Goal: Information Seeking & Learning: Learn about a topic

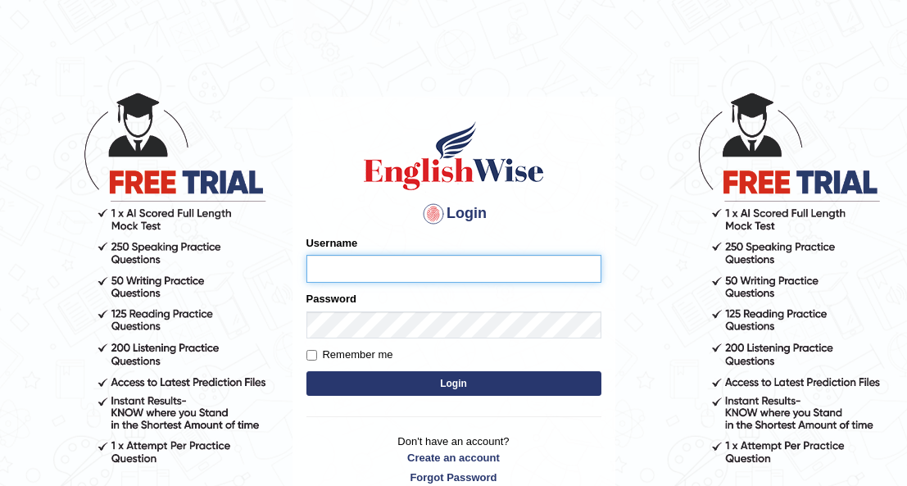
type input "Maria1224"
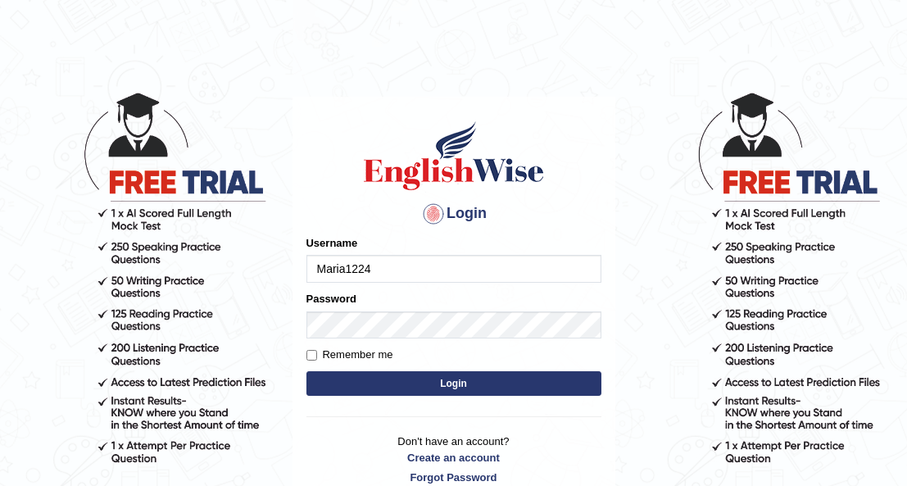
click at [405, 388] on button "Login" at bounding box center [453, 383] width 295 height 25
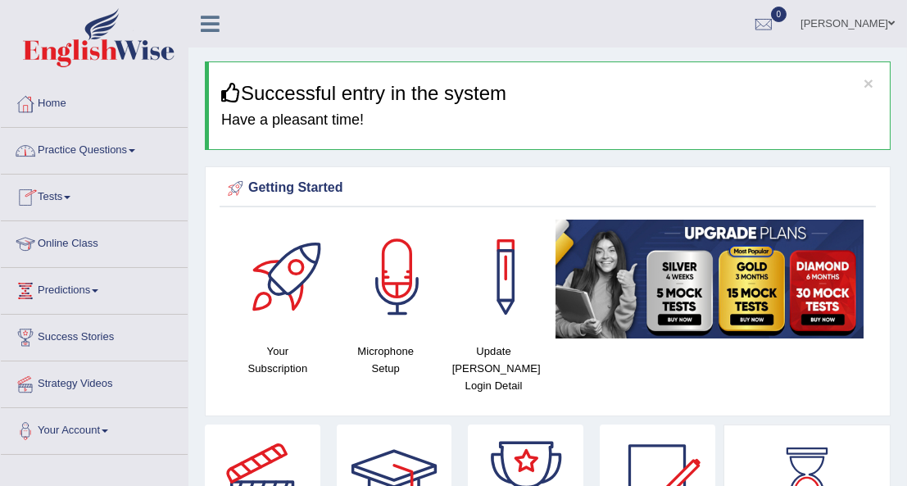
click at [137, 143] on link "Practice Questions" at bounding box center [94, 148] width 187 height 41
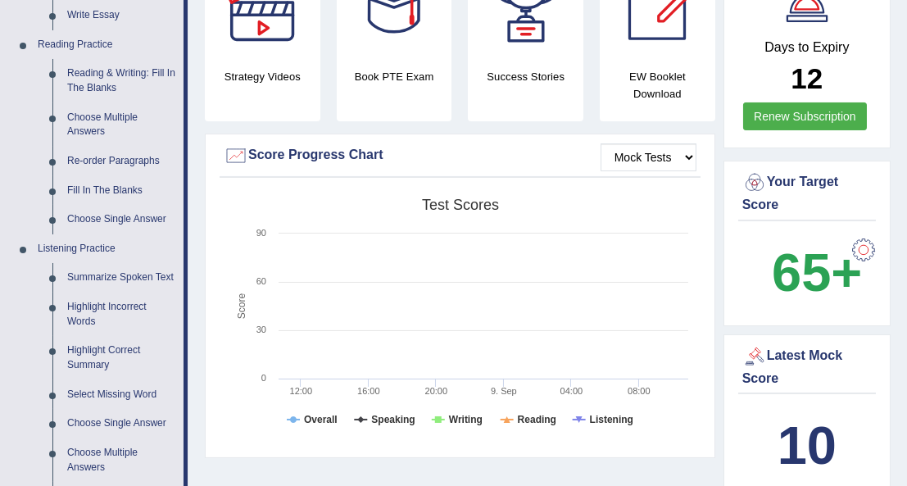
scroll to position [479, 0]
click at [121, 73] on link "Reading & Writing: Fill In The Blanks" at bounding box center [122, 80] width 124 height 43
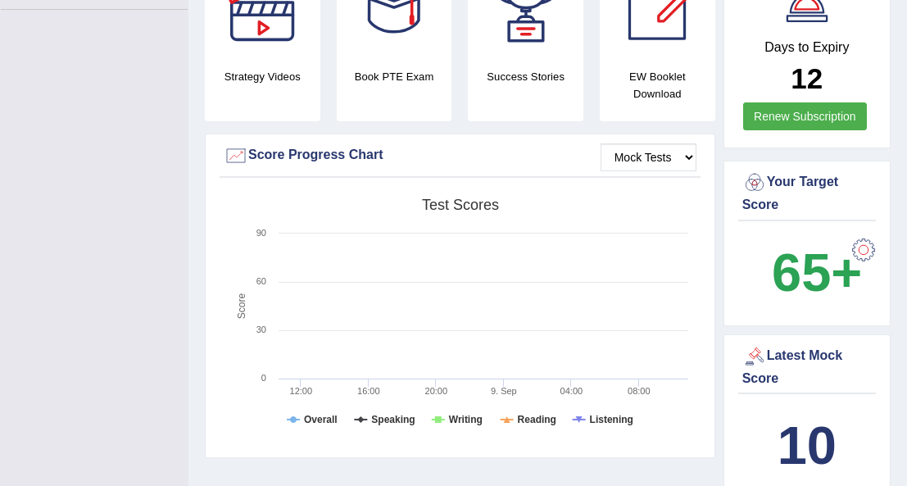
scroll to position [234, 0]
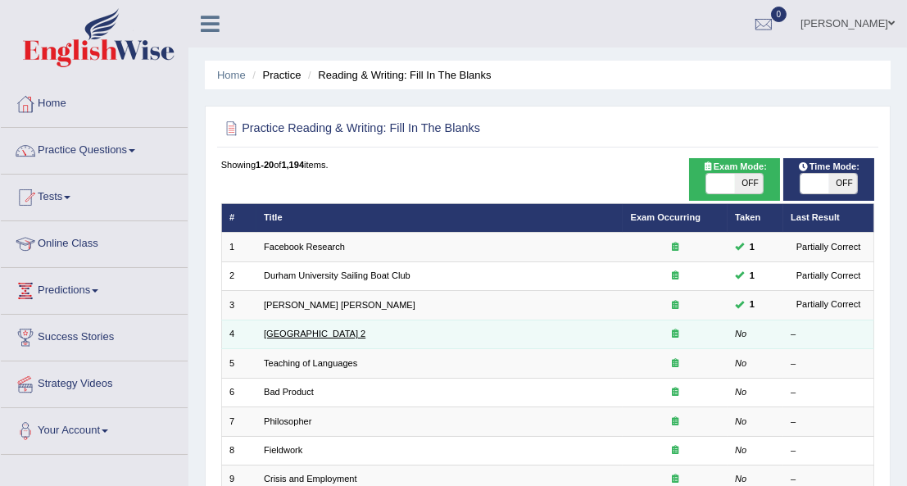
click at [295, 332] on link "[GEOGRAPHIC_DATA] 2" at bounding box center [315, 334] width 102 height 10
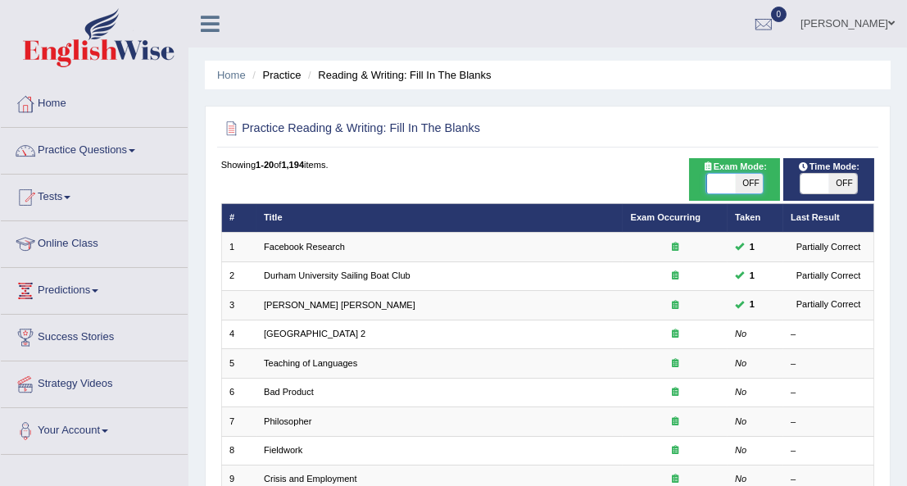
click at [711, 186] on span at bounding box center [720, 184] width 29 height 20
click at [751, 181] on span "OFF" at bounding box center [749, 184] width 29 height 20
checkbox input "true"
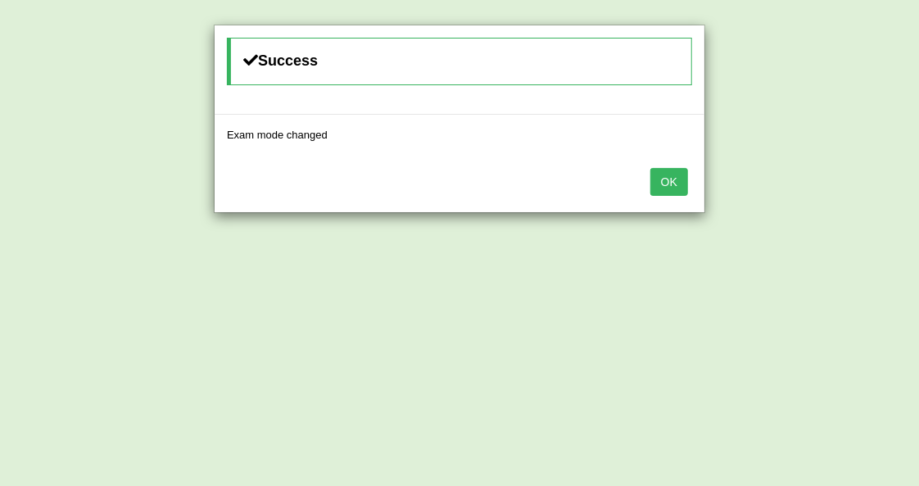
click at [662, 178] on button "OK" at bounding box center [670, 182] width 38 height 28
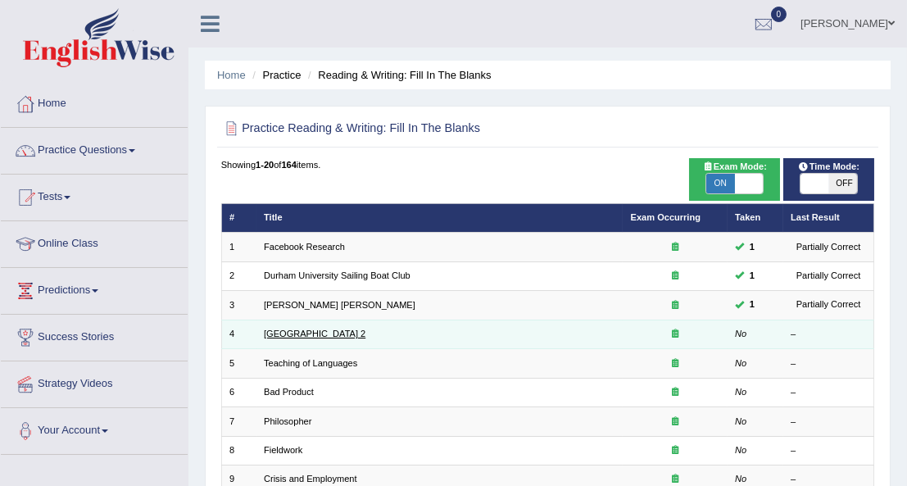
click at [290, 329] on link "[GEOGRAPHIC_DATA] 2" at bounding box center [315, 334] width 102 height 10
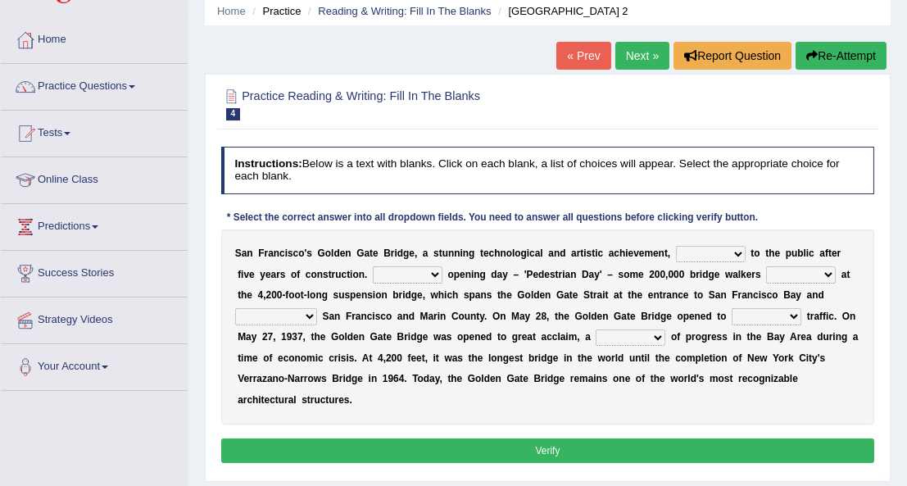
scroll to position [64, 0]
click at [708, 252] on select "opens closes appears equals" at bounding box center [711, 254] width 70 height 16
select select "opens"
click at [676, 246] on select "opens closes appears equals" at bounding box center [711, 254] width 70 height 16
click at [378, 273] on select "On During Since When" at bounding box center [408, 274] width 70 height 16
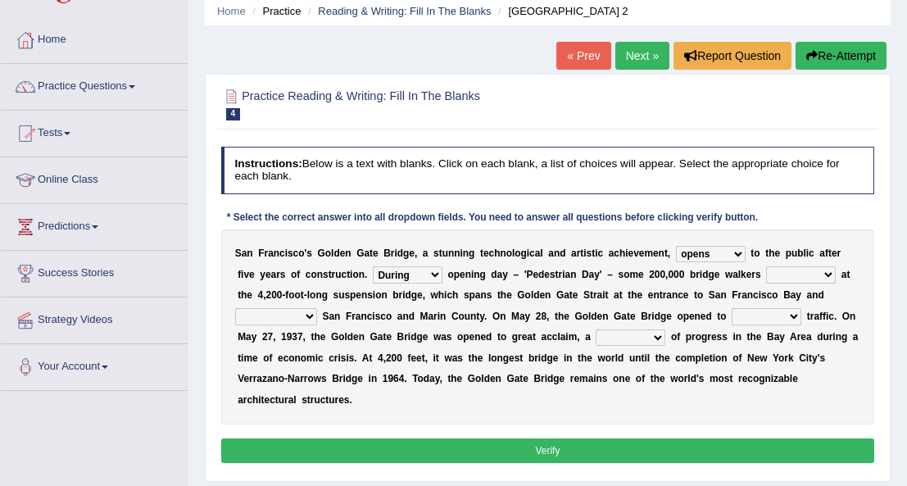
click at [373, 266] on select "On During Since When" at bounding box center [408, 274] width 70 height 16
click at [375, 274] on select "On During Since When" at bounding box center [408, 274] width 70 height 16
select select "Since"
click at [373, 266] on select "On During Since When" at bounding box center [408, 274] width 70 height 16
click at [766, 273] on select "stationed looked marveled laughed" at bounding box center [801, 274] width 70 height 16
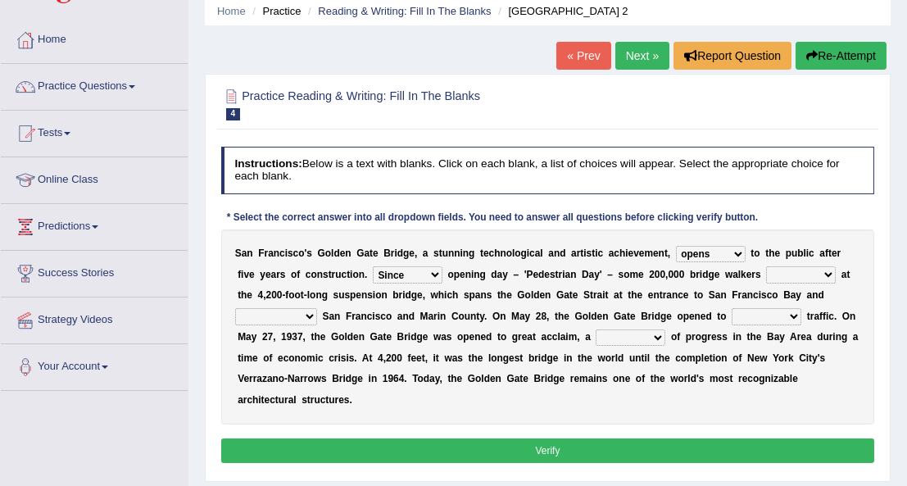
select select "stationed"
click at [766, 266] on select "stationed looked marveled laughed" at bounding box center [801, 274] width 70 height 16
click at [317, 308] on select "separates connects channels differentiates" at bounding box center [276, 316] width 82 height 16
select select "connects"
click at [317, 308] on select "separates connects channels differentiates" at bounding box center [276, 316] width 82 height 16
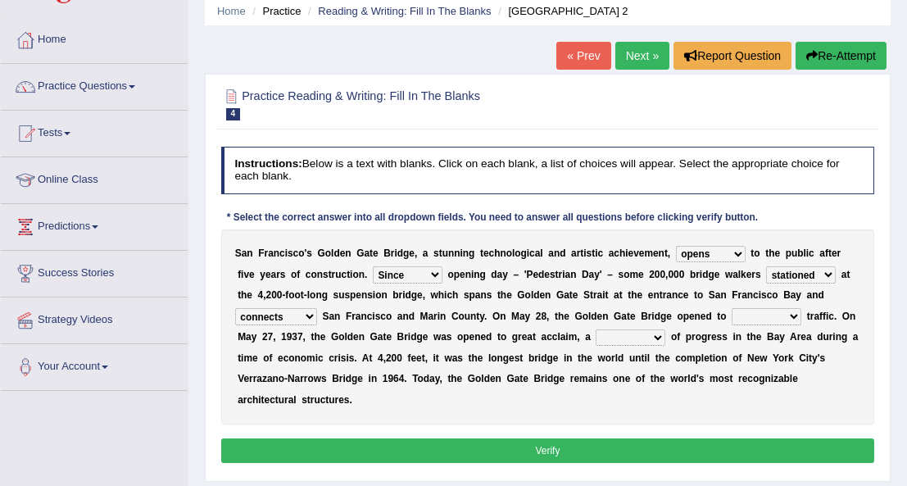
click at [766, 275] on select "stationed looked marveled laughed" at bounding box center [801, 274] width 70 height 16
click at [732, 313] on select "aquatic vehicular airborne watertight" at bounding box center [767, 316] width 70 height 16
select select "vehicular"
click at [732, 308] on select "aquatic vehicular airborne watertight" at bounding box center [767, 316] width 70 height 16
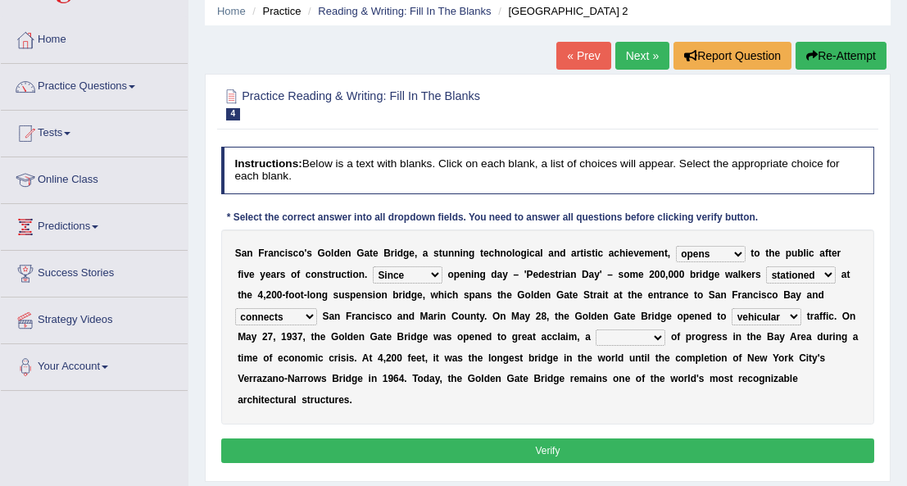
click at [596, 334] on select "denial symbol technique yield" at bounding box center [631, 337] width 70 height 16
select select "symbol"
click at [596, 329] on select "denial symbol technique yield" at bounding box center [631, 337] width 70 height 16
click at [534, 438] on button "Verify" at bounding box center [548, 450] width 654 height 24
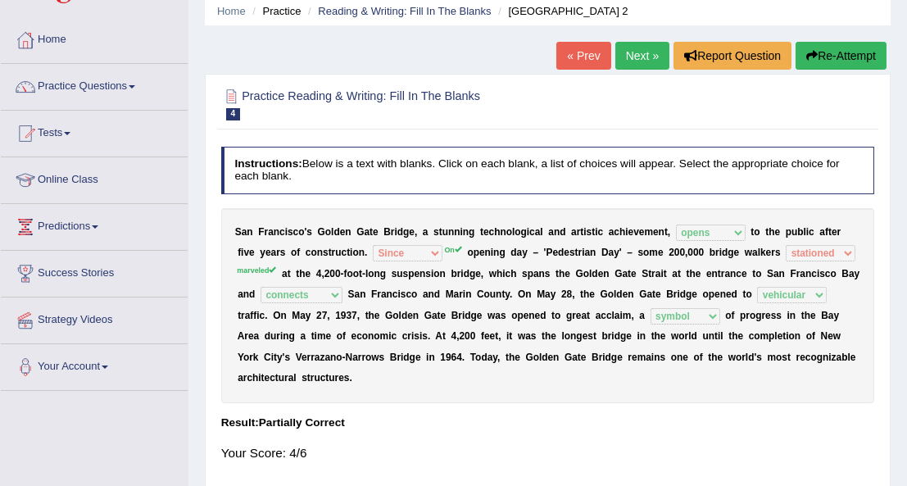
click at [637, 53] on link "Next »" at bounding box center [642, 56] width 54 height 28
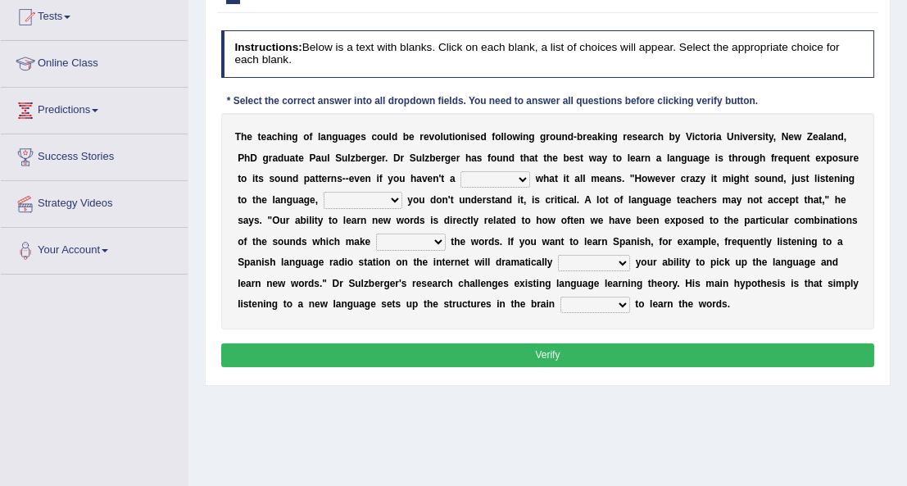
scroll to position [181, 0]
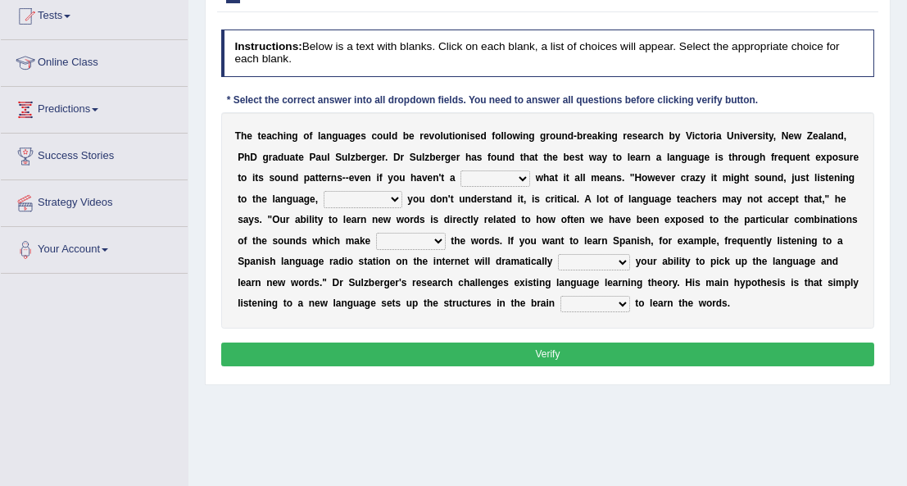
click at [461, 175] on select "dew claw clue due" at bounding box center [496, 178] width 70 height 16
select select "clue"
click at [461, 170] on select "dew claw clue due" at bounding box center [496, 178] width 70 height 16
click at [324, 199] on select "but also all together even though if so" at bounding box center [363, 199] width 79 height 16
select select "even though"
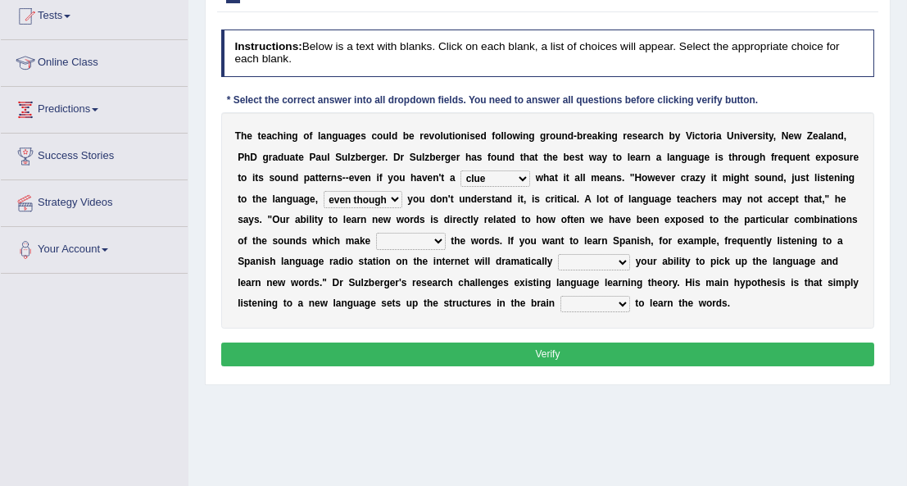
click at [324, 191] on select "but also all together even though if so" at bounding box center [363, 199] width 79 height 16
click at [376, 240] on select "down up of on" at bounding box center [411, 241] width 70 height 16
select select "up"
click at [376, 233] on select "down up of on" at bounding box center [411, 241] width 70 height 16
click at [558, 261] on select "evaluate exaggerate describe boost" at bounding box center [594, 262] width 72 height 16
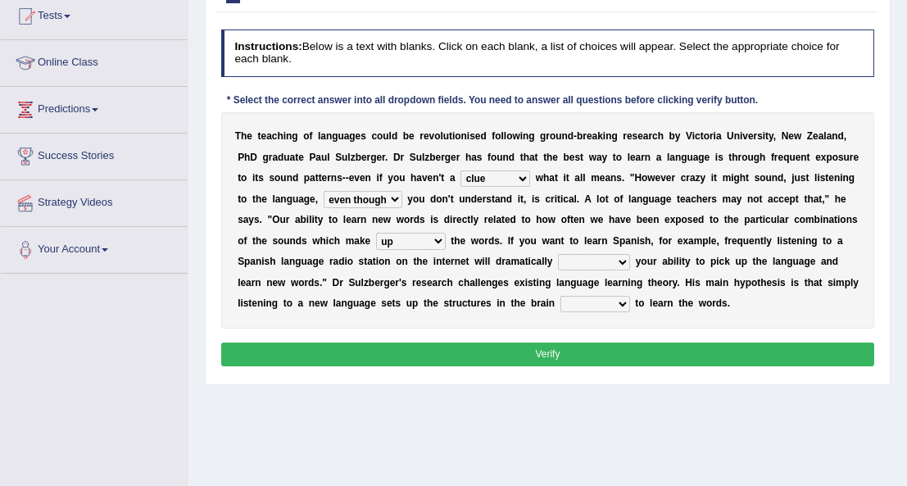
select select "boost"
click at [558, 254] on select "evaluate exaggerate describe boost" at bounding box center [594, 262] width 72 height 16
click at [560, 302] on select "requiring required directed to require" at bounding box center [595, 304] width 70 height 16
select select "requiring"
click at [560, 296] on select "requiring required directed to require" at bounding box center [595, 304] width 70 height 16
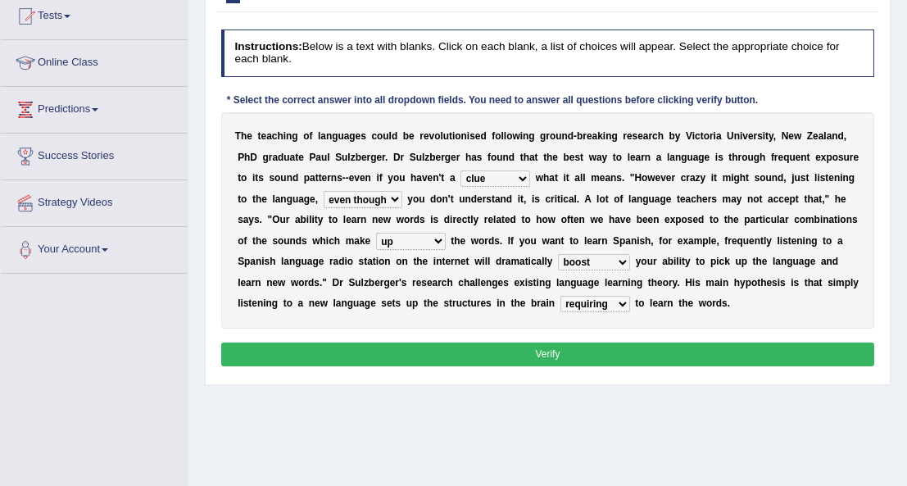
click at [485, 347] on button "Verify" at bounding box center [548, 355] width 654 height 24
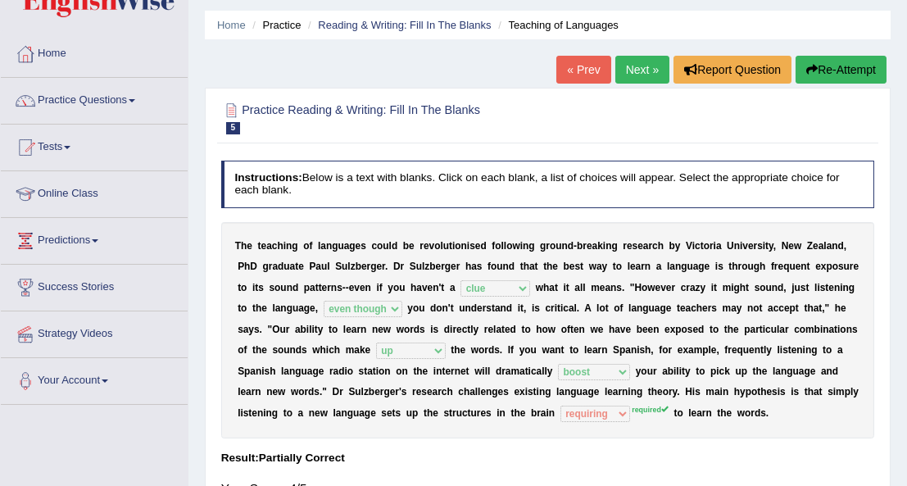
scroll to position [47, 0]
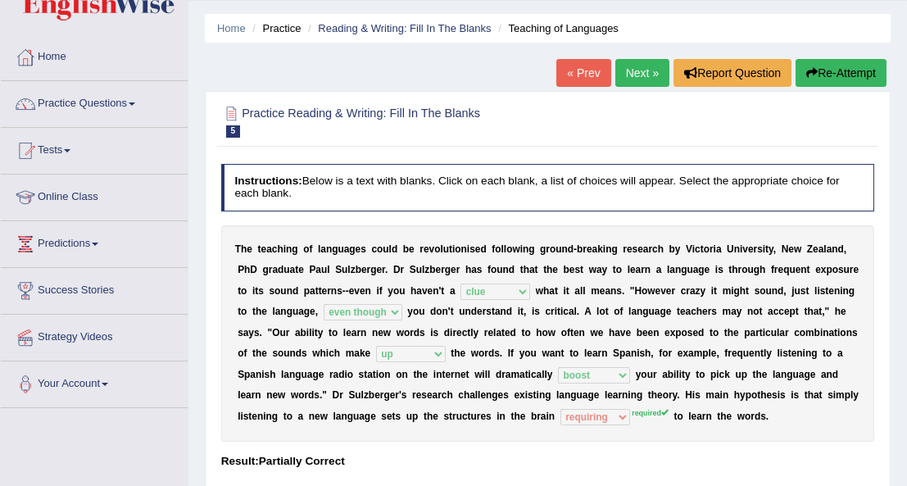
click at [638, 73] on link "Next »" at bounding box center [642, 73] width 54 height 28
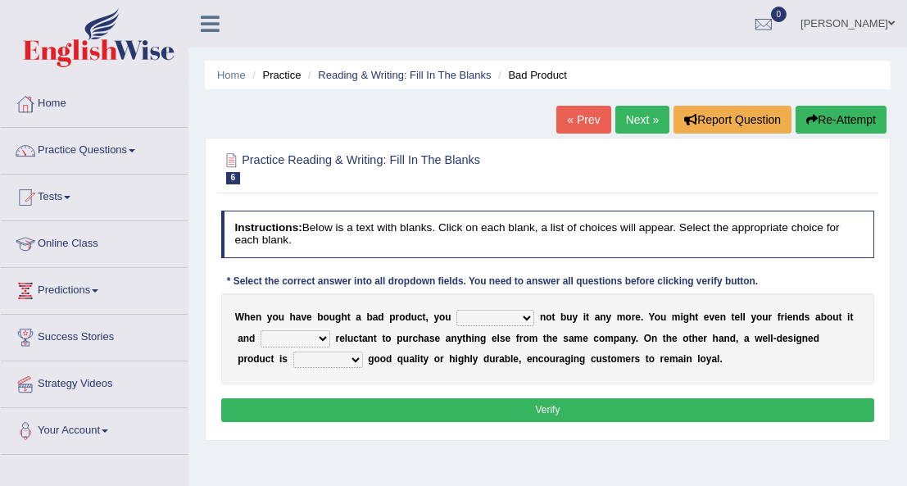
click at [504, 313] on select "would have should have should" at bounding box center [495, 318] width 78 height 16
click at [456, 310] on select "would have should have should" at bounding box center [495, 318] width 78 height 16
click at [296, 337] on select "is are be being" at bounding box center [296, 338] width 70 height 16
click at [504, 315] on select "would have should have should" at bounding box center [495, 318] width 78 height 16
click at [456, 310] on select "would have should have should" at bounding box center [495, 318] width 78 height 16
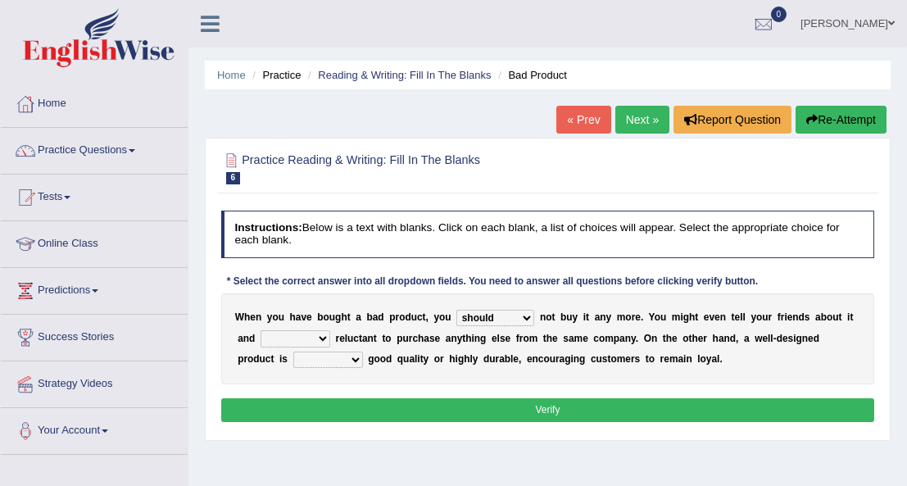
click at [504, 314] on select "would have should have should" at bounding box center [495, 318] width 78 height 16
select select "would"
click at [456, 310] on select "would have should have should" at bounding box center [495, 318] width 78 height 16
click at [296, 337] on select "is are be being" at bounding box center [296, 338] width 70 height 16
select select "are"
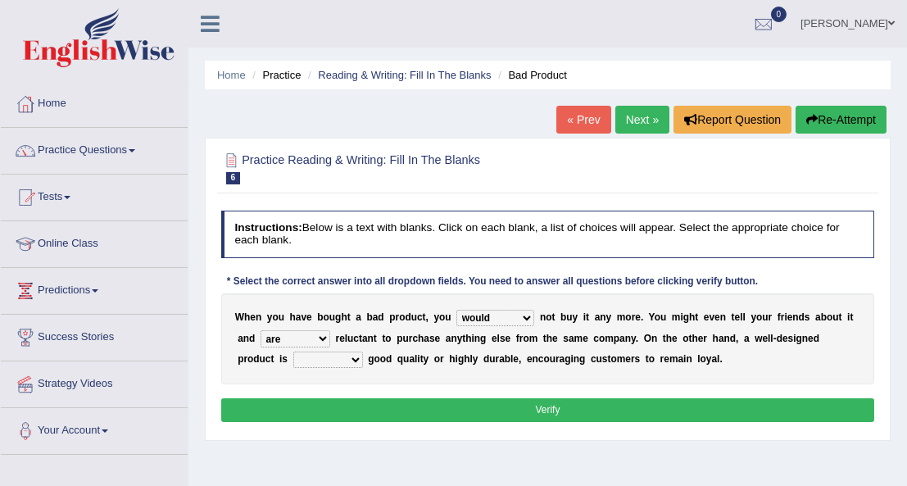
click at [261, 330] on select "is are be being" at bounding box center [296, 338] width 70 height 16
click at [297, 356] on select "both also neither either" at bounding box center [328, 360] width 70 height 16
select select "either"
click at [293, 352] on select "both also neither either" at bounding box center [328, 360] width 70 height 16
click at [437, 405] on button "Verify" at bounding box center [548, 410] width 654 height 24
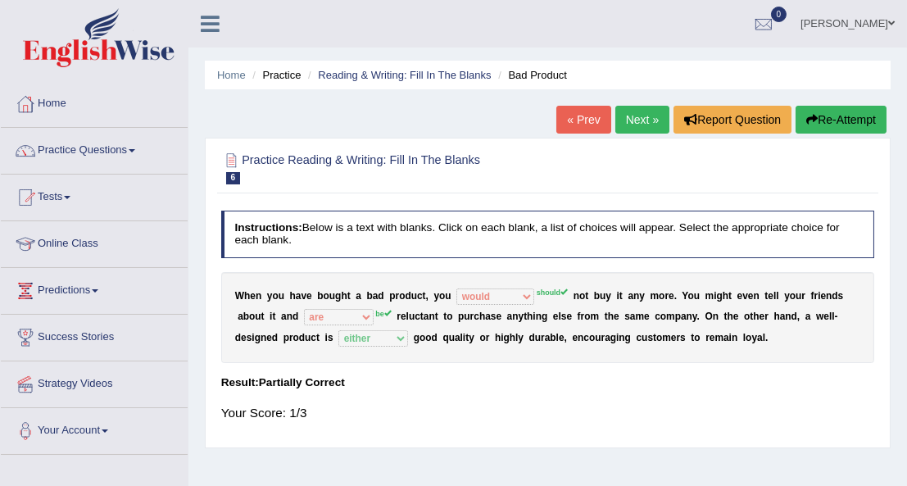
click at [640, 120] on link "Next »" at bounding box center [642, 120] width 54 height 28
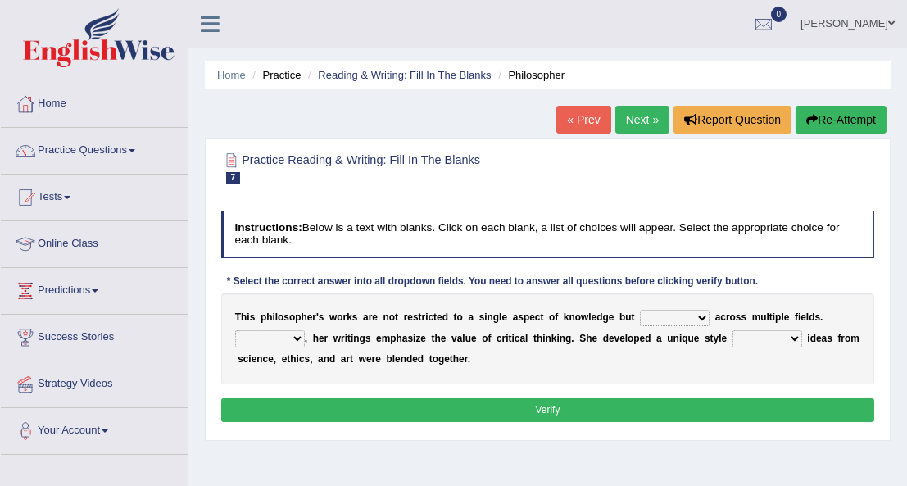
click at [675, 315] on select "constrain contain assemble extend" at bounding box center [675, 318] width 70 height 16
select select "contain"
click at [640, 310] on select "constrain contain assemble extend" at bounding box center [675, 318] width 70 height 16
click at [295, 336] on select "Rather So Moreover Likely" at bounding box center [270, 338] width 70 height 16
select select "Likely"
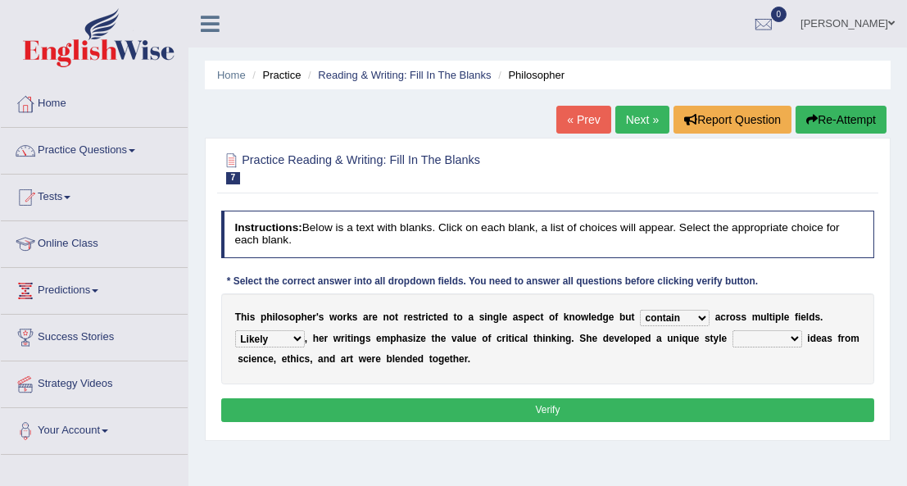
click at [235, 330] on select "Rather So Moreover Likely" at bounding box center [270, 338] width 70 height 16
click at [766, 338] on select "in that that which in which" at bounding box center [768, 338] width 70 height 16
select select "in which"
click at [733, 330] on select "in that that which in which" at bounding box center [768, 338] width 70 height 16
click at [545, 406] on button "Verify" at bounding box center [548, 410] width 654 height 24
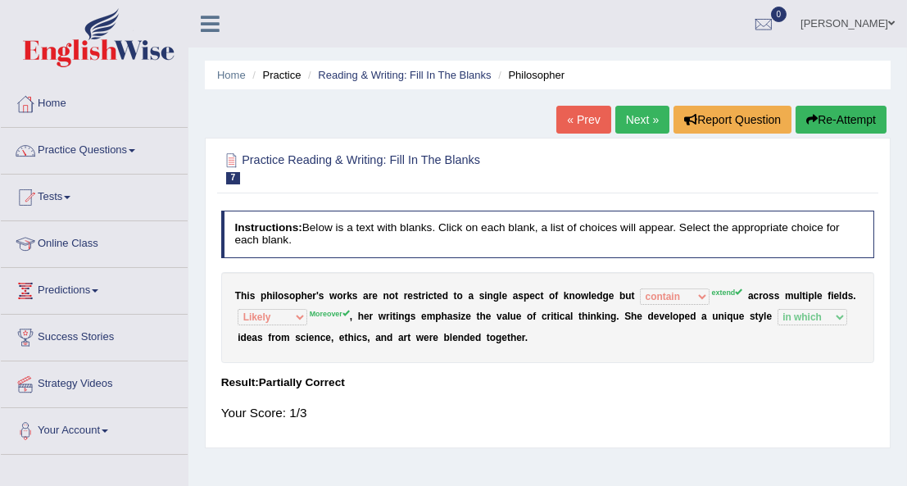
click at [628, 118] on link "Next »" at bounding box center [642, 120] width 54 height 28
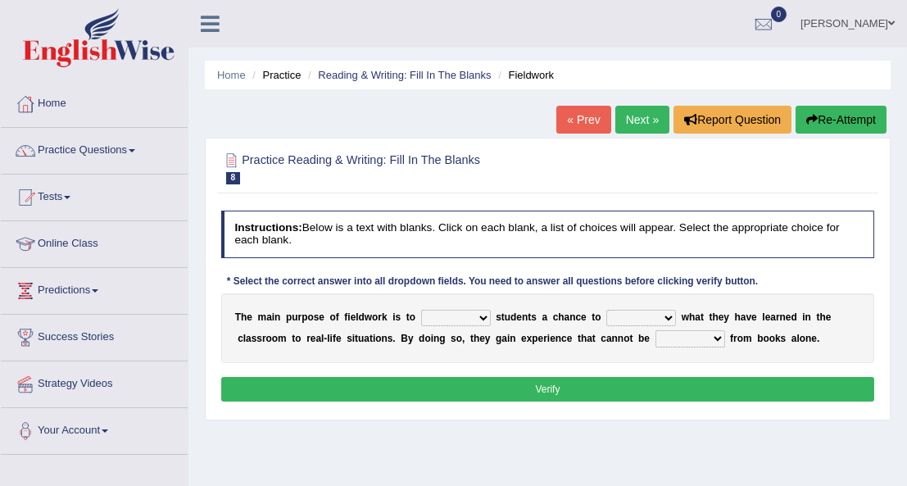
click at [471, 317] on select "resemble stow rave offer" at bounding box center [456, 318] width 70 height 16
select select "offer"
click at [421, 310] on select "resemble stow rave offer" at bounding box center [456, 318] width 70 height 16
click at [649, 315] on select "compare align apply dismount" at bounding box center [641, 318] width 70 height 16
select select "apply"
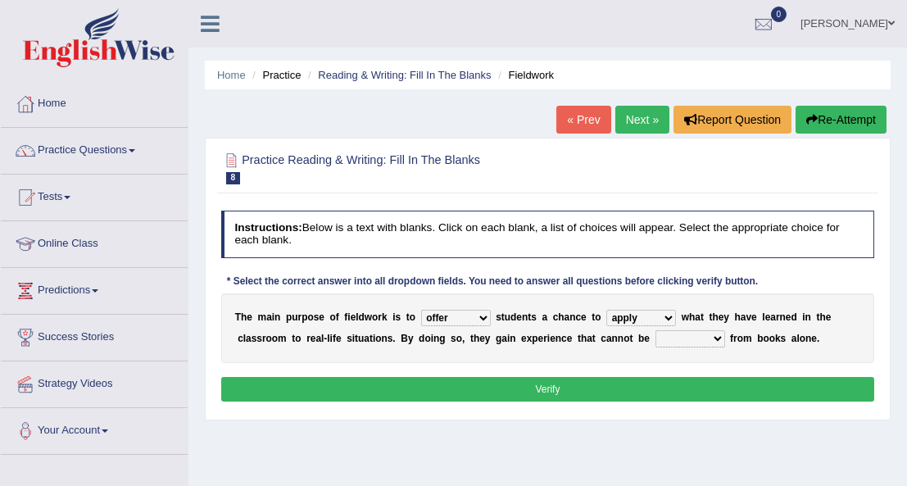
click at [606, 310] on select "compare align apply dismount" at bounding box center [641, 318] width 70 height 16
click at [656, 336] on select "originated prepared obtained touted" at bounding box center [691, 338] width 70 height 16
select select "obtained"
click at [656, 330] on select "originated prepared obtained touted" at bounding box center [691, 338] width 70 height 16
click at [547, 389] on button "Verify" at bounding box center [548, 389] width 654 height 24
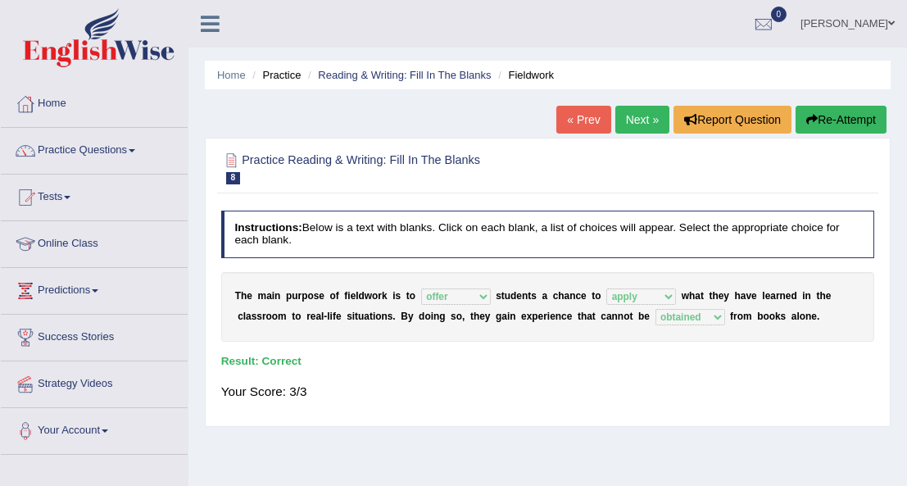
click at [631, 124] on link "Next »" at bounding box center [642, 120] width 54 height 28
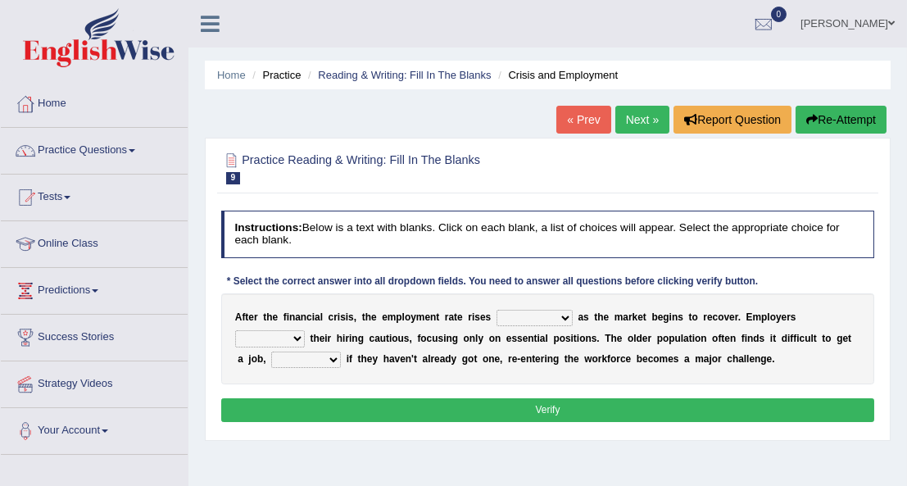
click at [542, 319] on select "normally conversely strenuously sharply" at bounding box center [535, 318] width 76 height 16
select select "strenuously"
click at [497, 310] on select "normally conversely strenuously sharply" at bounding box center [535, 318] width 76 height 16
click at [305, 330] on select "keeping kept keep are kept" at bounding box center [270, 338] width 70 height 16
select select "kept"
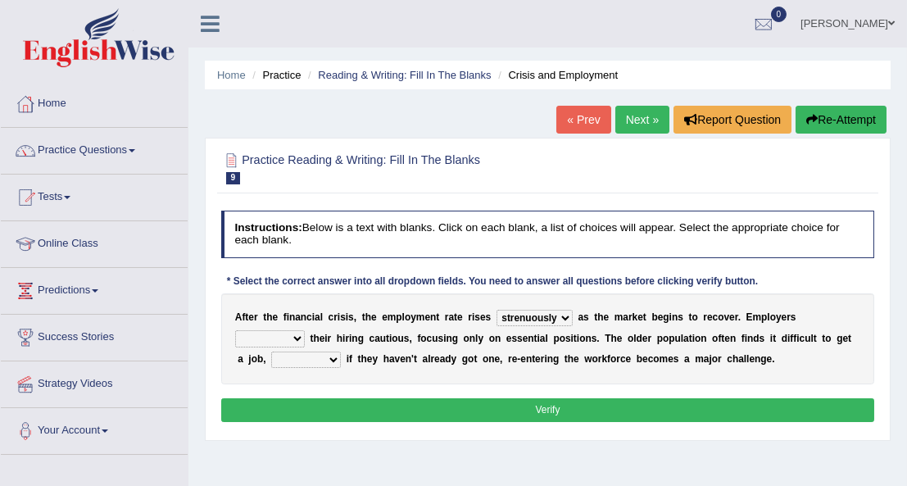
click at [305, 330] on select "keeping kept keep are kept" at bounding box center [270, 338] width 70 height 16
click at [341, 352] on select "although while then because" at bounding box center [306, 360] width 70 height 16
select select "because"
click at [341, 352] on select "although while then because" at bounding box center [306, 360] width 70 height 16
click at [544, 403] on button "Verify" at bounding box center [548, 410] width 654 height 24
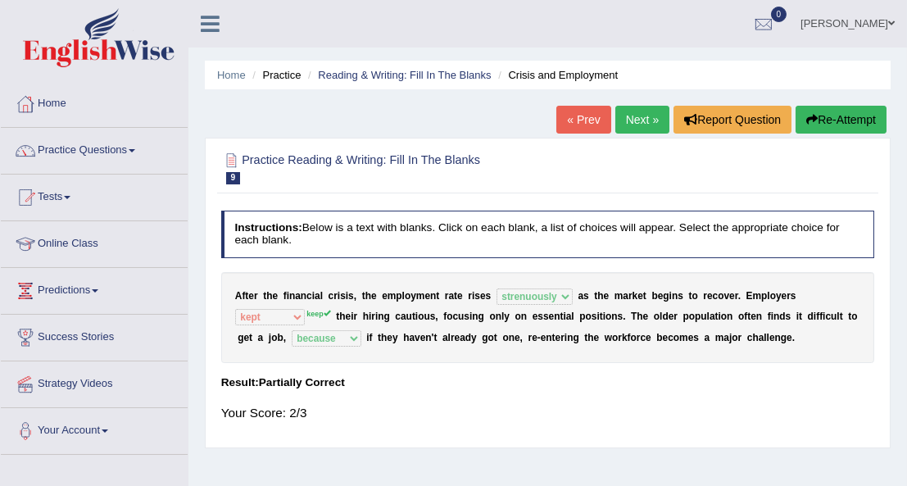
click at [640, 123] on link "Next »" at bounding box center [642, 120] width 54 height 28
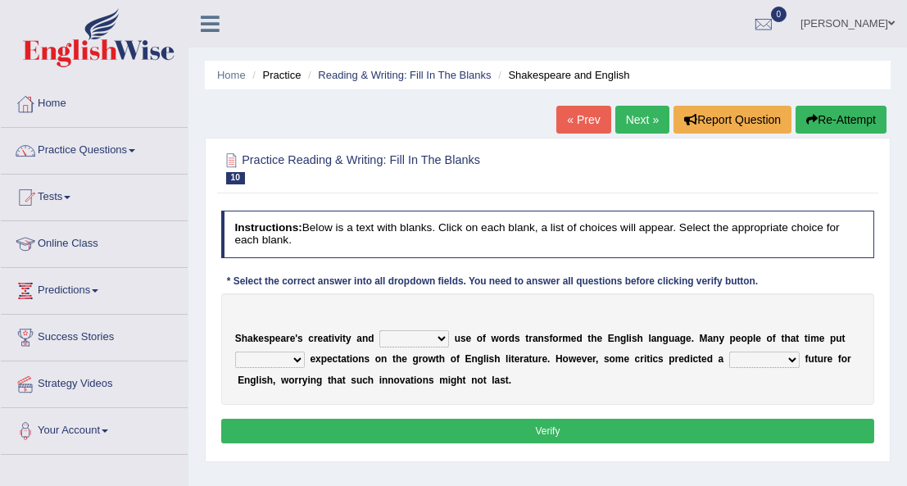
click at [430, 337] on select "idealized intensive fancied inventive" at bounding box center [414, 338] width 70 height 16
select select "idealized"
click at [379, 330] on select "idealized intensive fancied inventive" at bounding box center [414, 338] width 70 height 16
click at [295, 359] on select "wide much high more" at bounding box center [270, 360] width 70 height 16
select select "high"
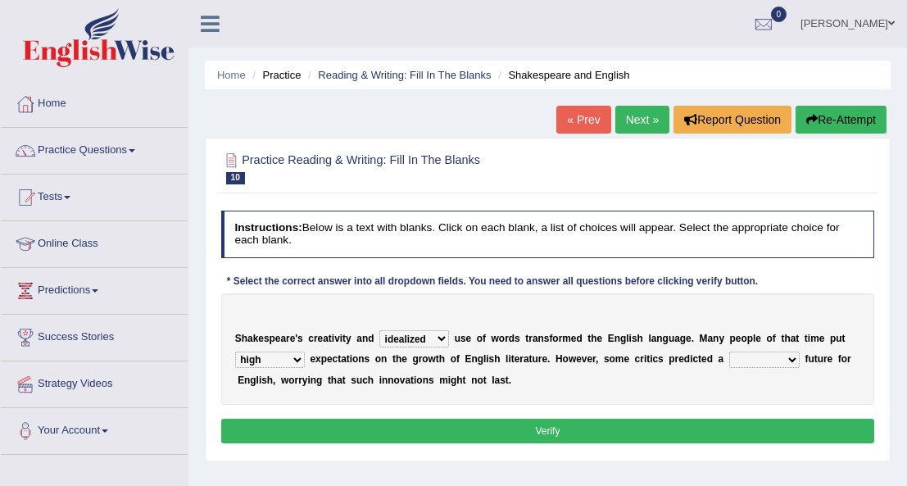
click at [235, 352] on select "wide much high more" at bounding box center [270, 360] width 70 height 16
click at [763, 358] on select "monetary promising irresistible daunting" at bounding box center [764, 360] width 70 height 16
click at [429, 335] on select "idealized intensive fancied inventive" at bounding box center [414, 338] width 70 height 16
select select "inventive"
click at [379, 330] on select "idealized intensive fancied inventive" at bounding box center [414, 338] width 70 height 16
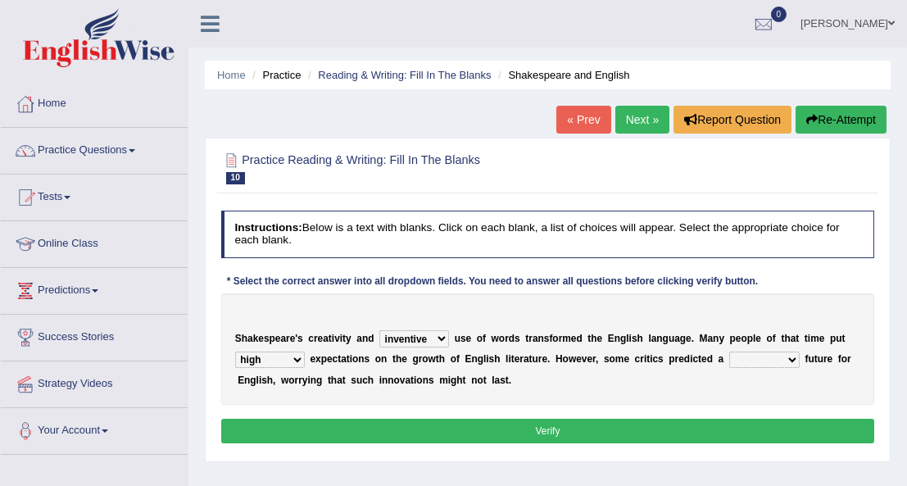
click at [297, 358] on select "wide much high more" at bounding box center [270, 360] width 70 height 16
click at [768, 359] on select "monetary promising irresistible daunting" at bounding box center [764, 360] width 70 height 16
select select "promising"
click at [729, 352] on select "monetary promising irresistible daunting" at bounding box center [764, 360] width 70 height 16
click at [538, 429] on button "Verify" at bounding box center [548, 431] width 654 height 24
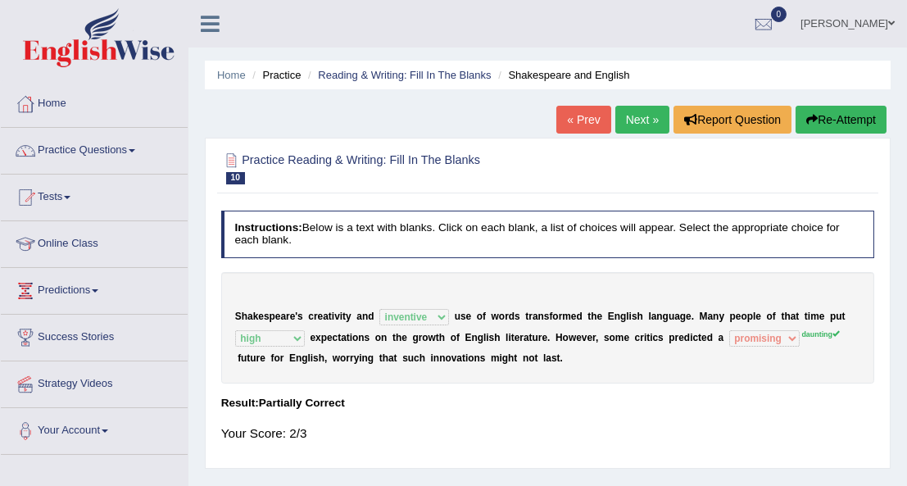
click at [645, 124] on link "Next »" at bounding box center [642, 120] width 54 height 28
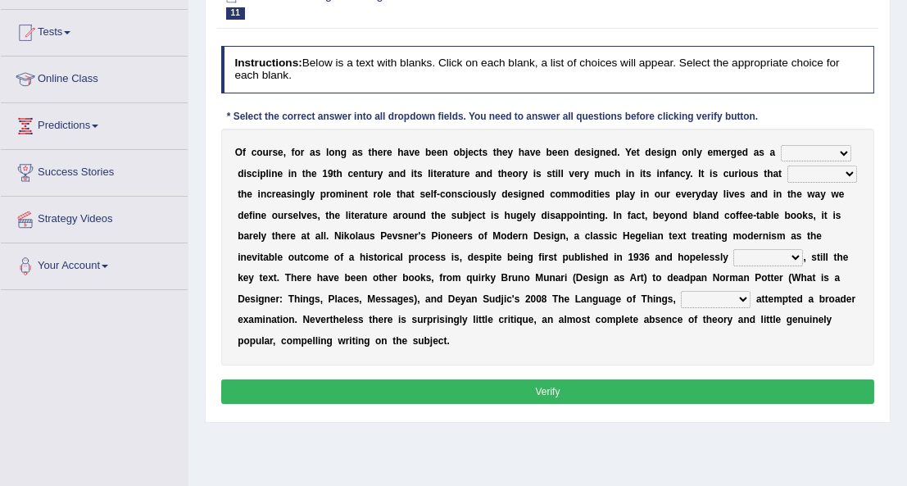
scroll to position [166, 0]
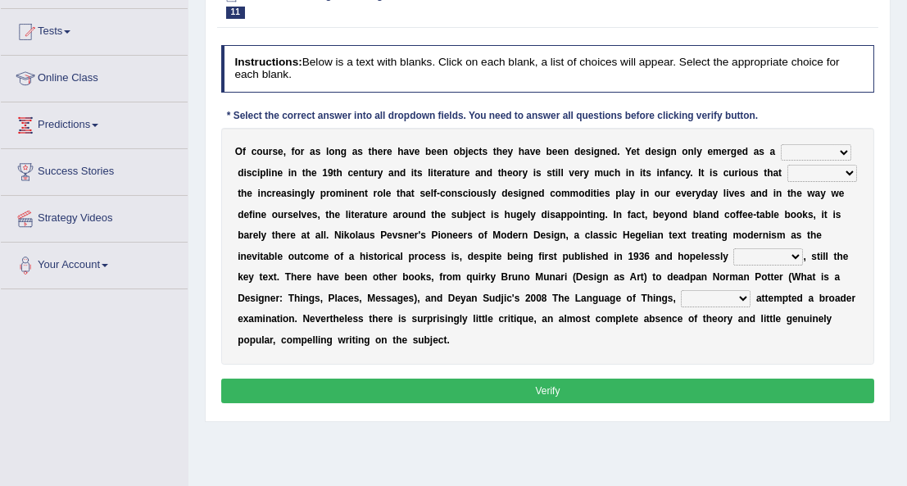
click at [804, 150] on select "bilateral ubiquitous foremost dedicated" at bounding box center [816, 152] width 70 height 16
select select "dedicated"
click at [781, 144] on select "bilateral ubiquitous foremost dedicated" at bounding box center [816, 152] width 70 height 16
click at [787, 172] on select "since despite within through" at bounding box center [822, 173] width 70 height 16
select select "despite"
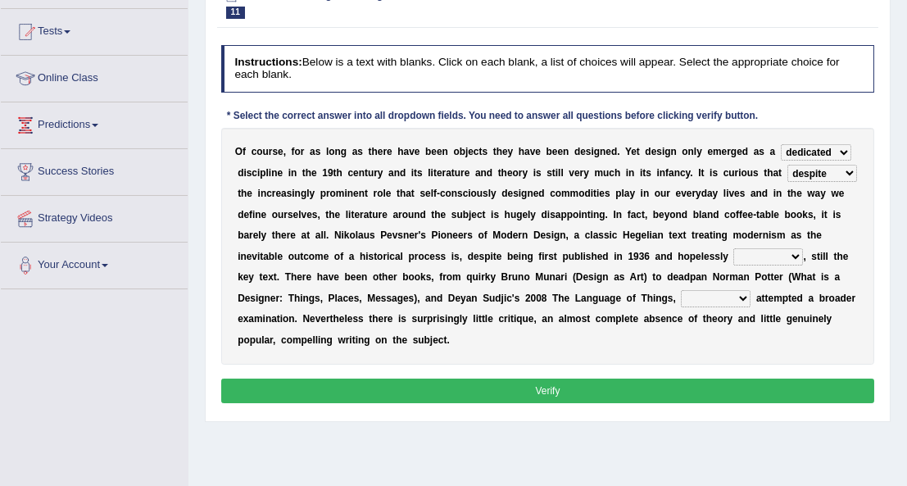
click at [787, 165] on select "since despite within through" at bounding box center [822, 173] width 70 height 16
click at [733, 255] on select "dates dating date dated" at bounding box center [768, 256] width 70 height 16
select select "dated"
click at [733, 248] on select "dates dating date dated" at bounding box center [768, 256] width 70 height 16
click at [681, 296] on select "which then however as" at bounding box center [716, 298] width 70 height 16
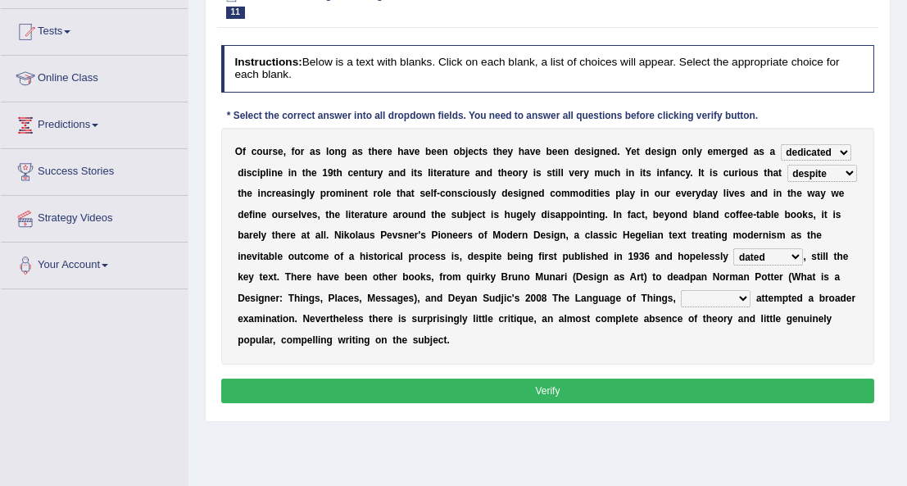
select select "which"
click at [681, 290] on select "which then however as" at bounding box center [716, 298] width 70 height 16
click at [504, 379] on button "Verify" at bounding box center [548, 391] width 654 height 24
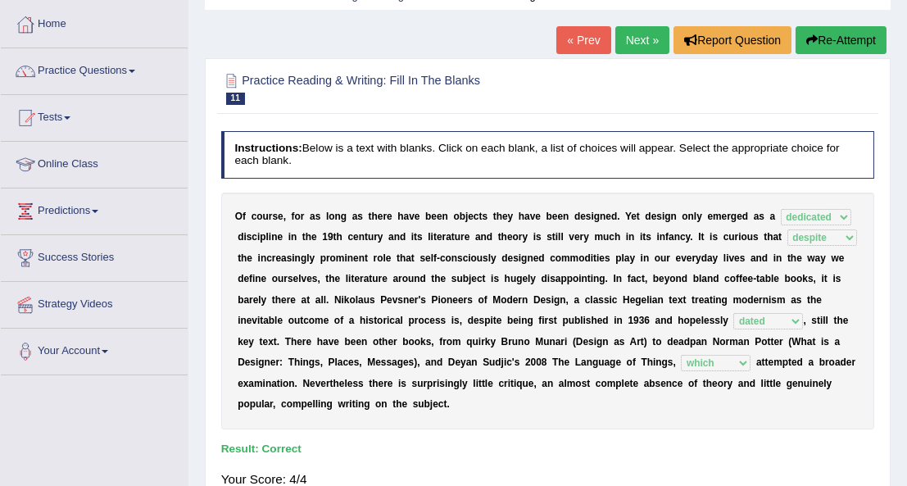
scroll to position [78, 0]
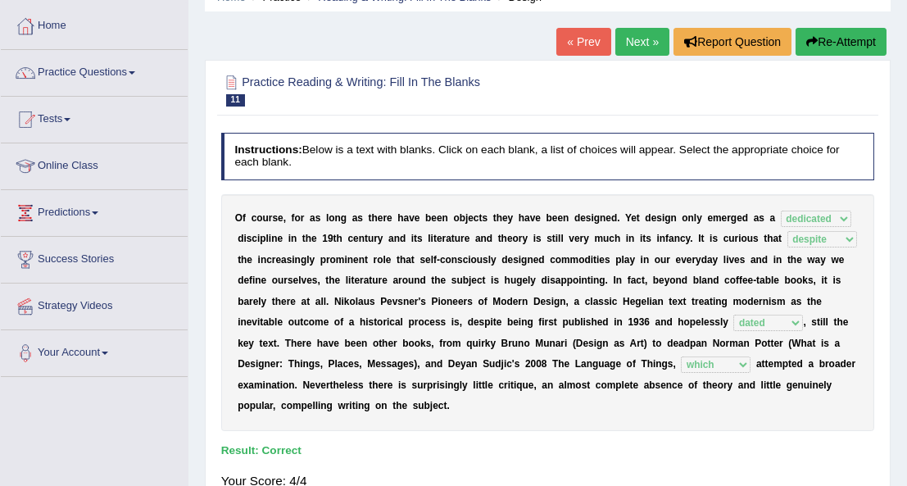
click at [648, 34] on link "Next »" at bounding box center [642, 42] width 54 height 28
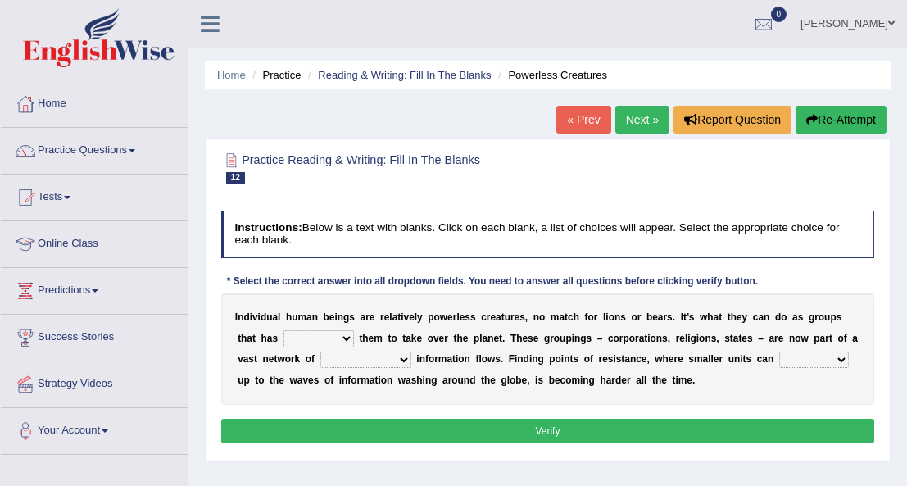
click at [302, 334] on select "enabled contended embodied conjured" at bounding box center [319, 338] width 70 height 16
select select "embodied"
click at [284, 330] on select "enabled contended embodied conjured" at bounding box center [319, 338] width 70 height 16
click at [320, 356] on select "interconnected overlapping fastened exploited" at bounding box center [365, 360] width 91 height 16
select select "interconnected"
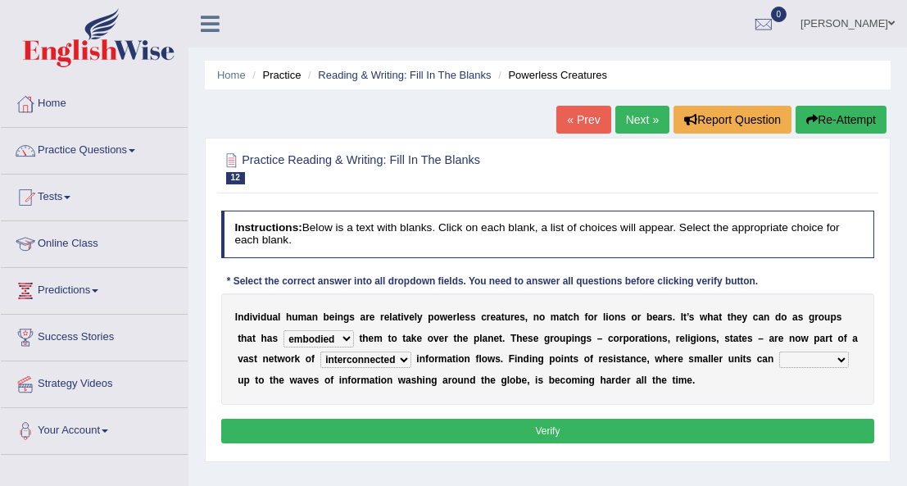
click at [320, 352] on select "interconnected overlapping fastened exploited" at bounding box center [365, 360] width 91 height 16
click at [779, 358] on select "stand raise hail pump" at bounding box center [814, 360] width 70 height 16
select select "raise"
click at [779, 352] on select "stand raise hail pump" at bounding box center [814, 360] width 70 height 16
click at [653, 428] on button "Verify" at bounding box center [548, 431] width 654 height 24
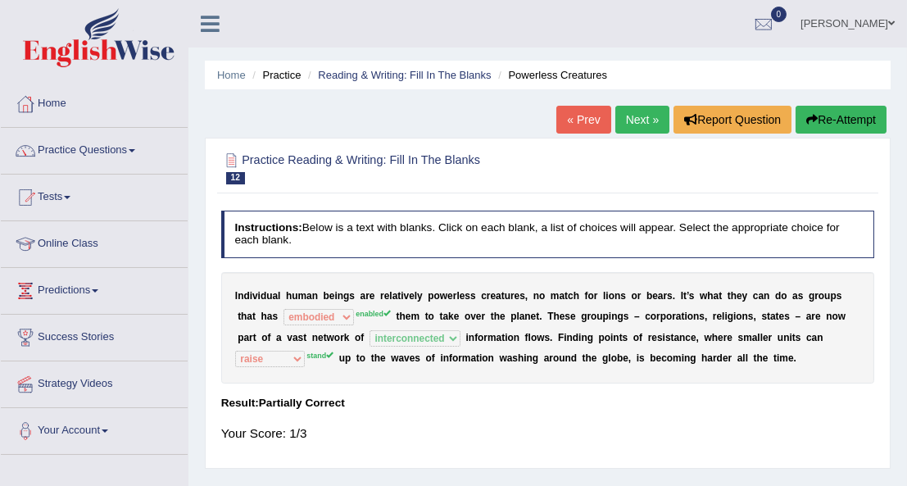
click at [828, 116] on button "Re-Attempt" at bounding box center [841, 120] width 91 height 28
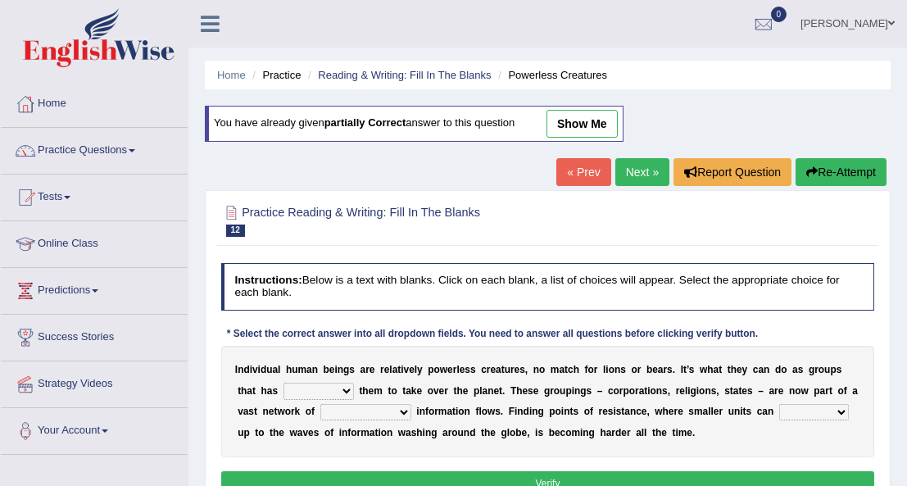
click at [296, 388] on select "enabled contended embodied conjured" at bounding box center [319, 391] width 70 height 16
select select "enabled"
click at [284, 383] on select "enabled contended embodied conjured" at bounding box center [319, 391] width 70 height 16
click at [320, 408] on select "interconnected overlapping fastened exploited" at bounding box center [365, 412] width 91 height 16
select select "interconnected"
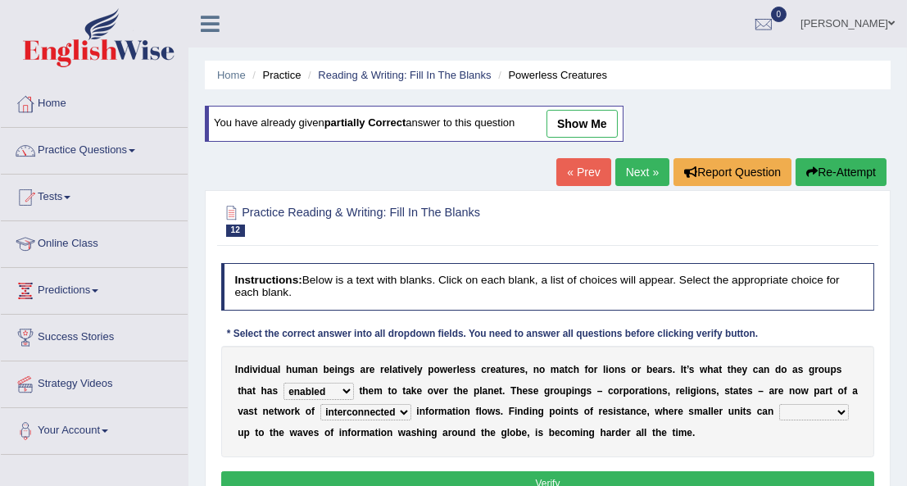
click at [320, 404] on select "interconnected overlapping fastened exploited" at bounding box center [365, 412] width 91 height 16
click at [779, 410] on select "stand raise hail pump" at bounding box center [814, 412] width 70 height 16
select select "stand"
click at [779, 404] on select "stand raise hail pump" at bounding box center [814, 412] width 70 height 16
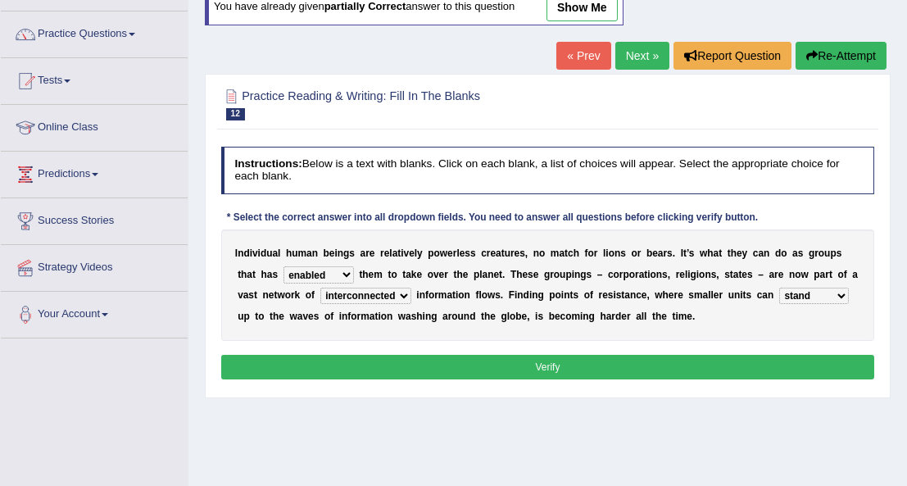
scroll to position [118, 0]
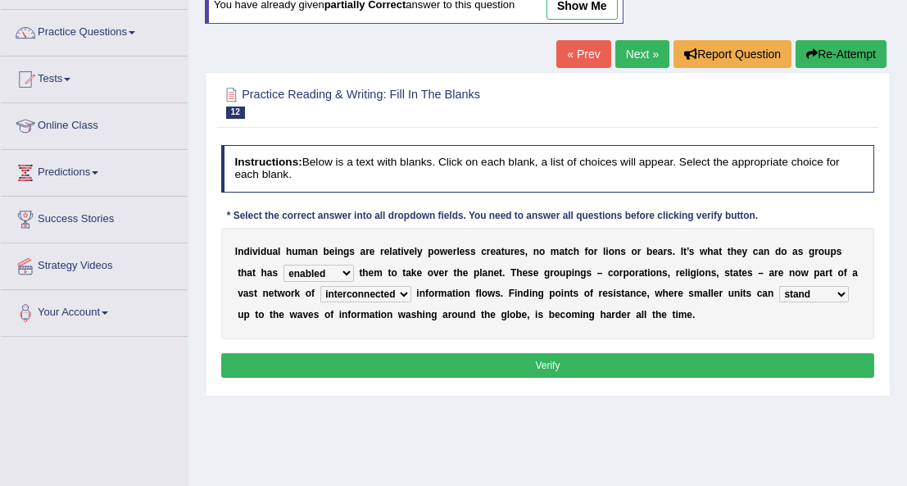
click at [539, 356] on button "Verify" at bounding box center [548, 365] width 654 height 24
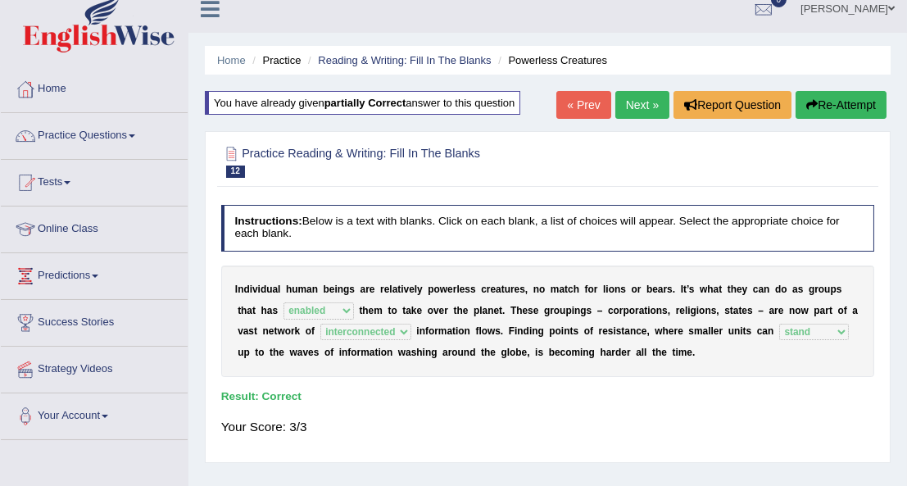
scroll to position [0, 0]
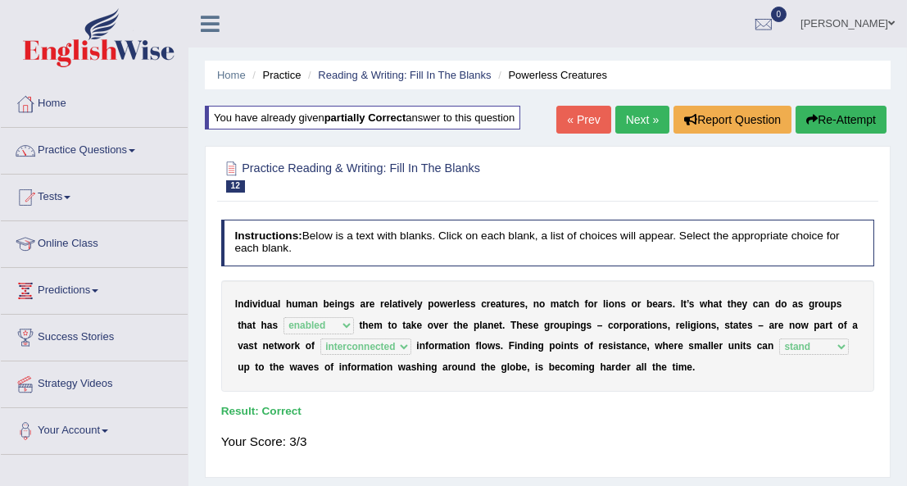
click at [638, 113] on link "Next »" at bounding box center [642, 120] width 54 height 28
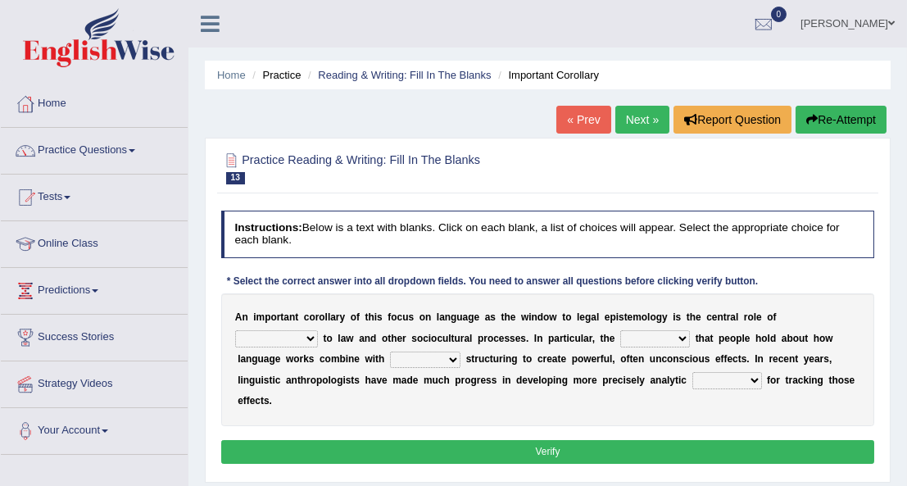
click at [318, 330] on select "discourse epoch dialect acquaintance" at bounding box center [276, 338] width 83 height 16
select select "discourse"
click at [318, 330] on select "discourse epoch dialect acquaintance" at bounding box center [276, 338] width 83 height 16
click at [620, 339] on select "deviation besmirch consent ideas" at bounding box center [655, 338] width 70 height 16
select select "ideas"
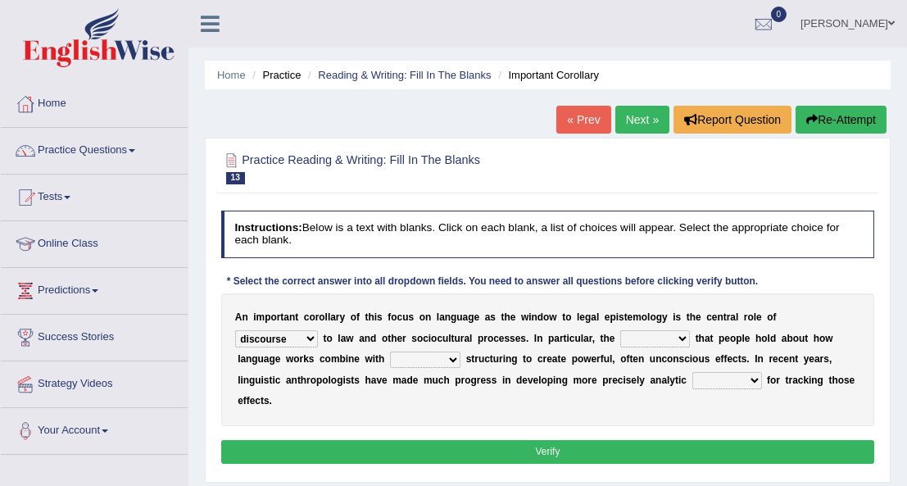
click at [620, 330] on select "deviation besmirch consent ideas" at bounding box center [655, 338] width 70 height 16
click at [390, 356] on select "mandatory linguistic legitimate customary" at bounding box center [425, 360] width 70 height 16
select select "linguistic"
click at [390, 352] on select "mandatory linguistic legitimate customary" at bounding box center [425, 360] width 70 height 16
click at [692, 381] on select "tools appetite albums stroke" at bounding box center [727, 380] width 70 height 16
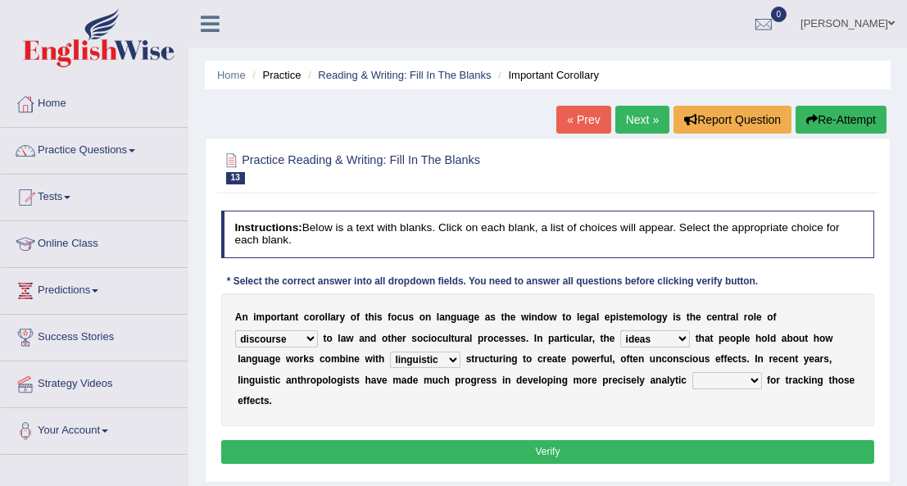
select select "tools"
click at [692, 372] on select "tools appetite albums stroke" at bounding box center [727, 380] width 70 height 16
click at [470, 440] on button "Verify" at bounding box center [548, 452] width 654 height 24
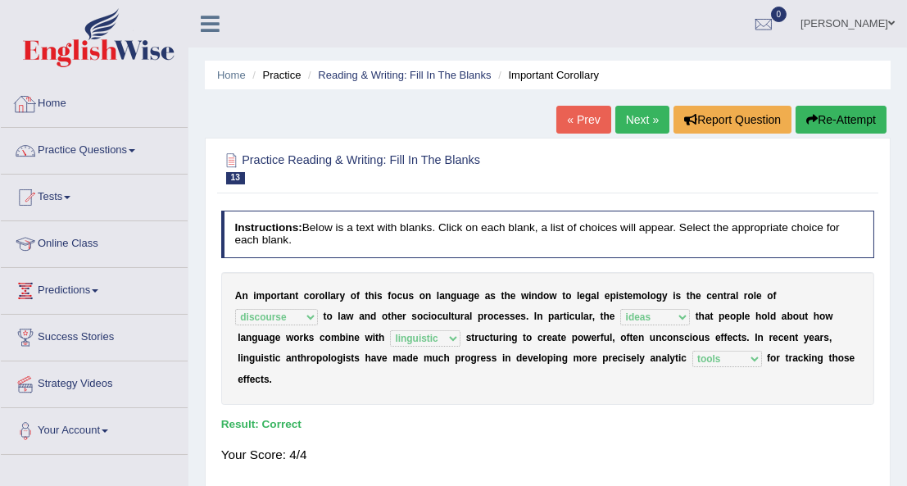
click at [71, 103] on link "Home" at bounding box center [94, 101] width 187 height 41
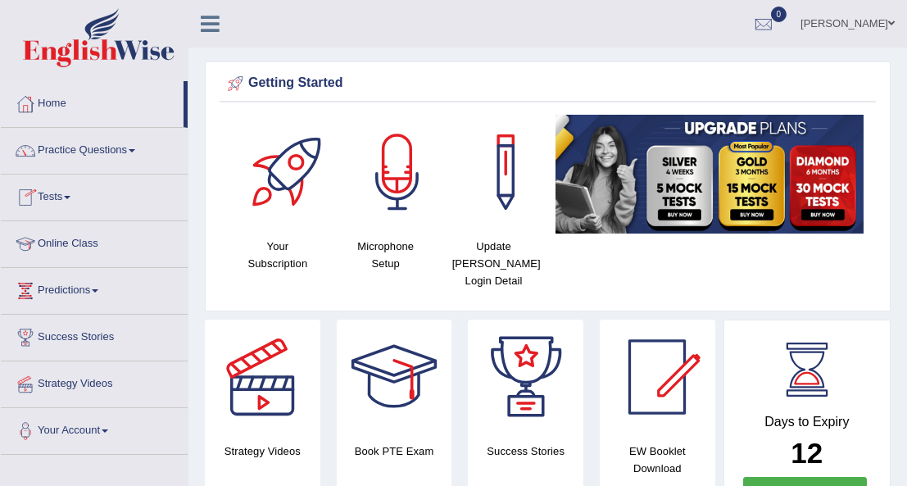
click at [69, 193] on link "Tests" at bounding box center [94, 195] width 187 height 41
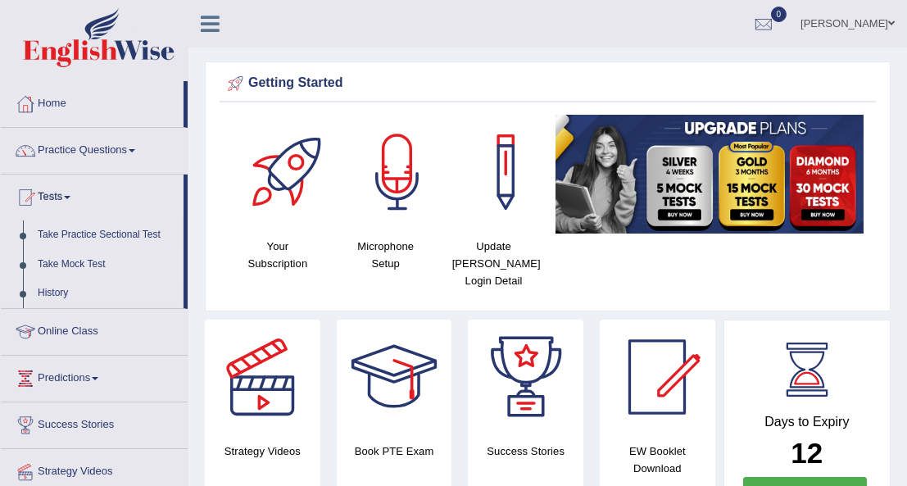
click at [80, 261] on link "Take Mock Test" at bounding box center [106, 264] width 153 height 29
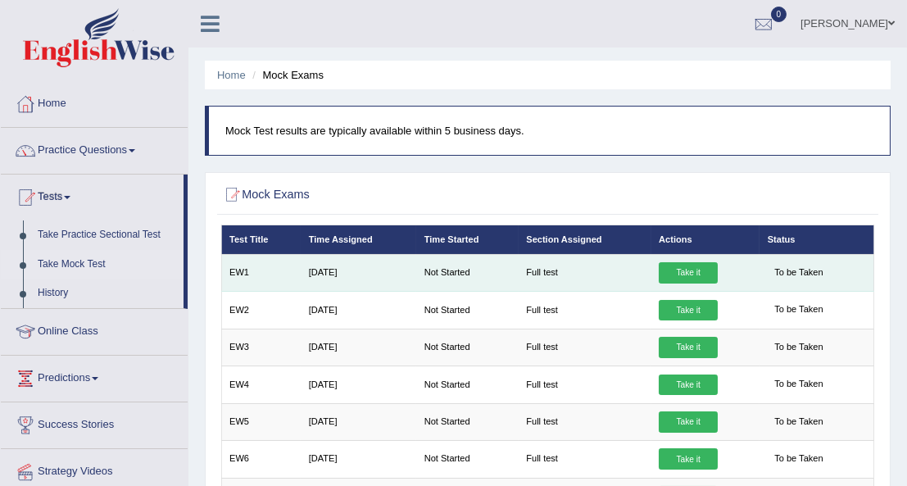
click at [673, 273] on link "Take it" at bounding box center [688, 272] width 59 height 21
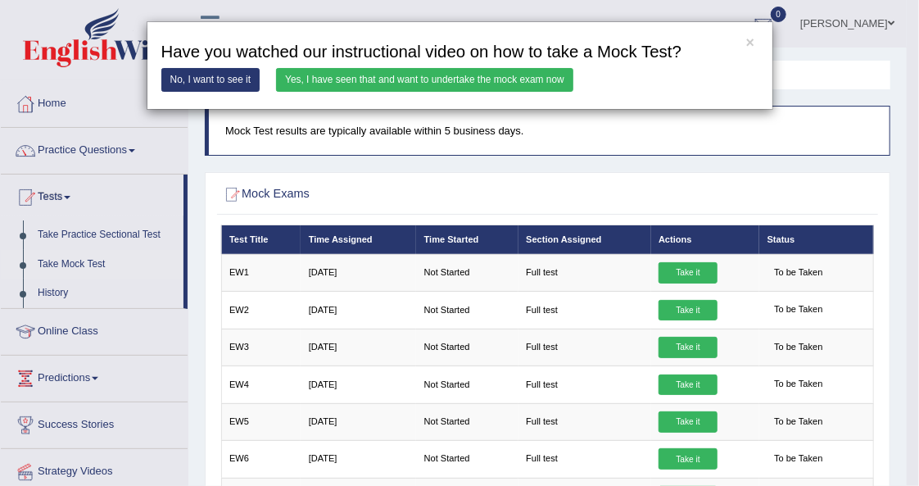
click at [234, 77] on link "No, I want to see it" at bounding box center [210, 80] width 99 height 24
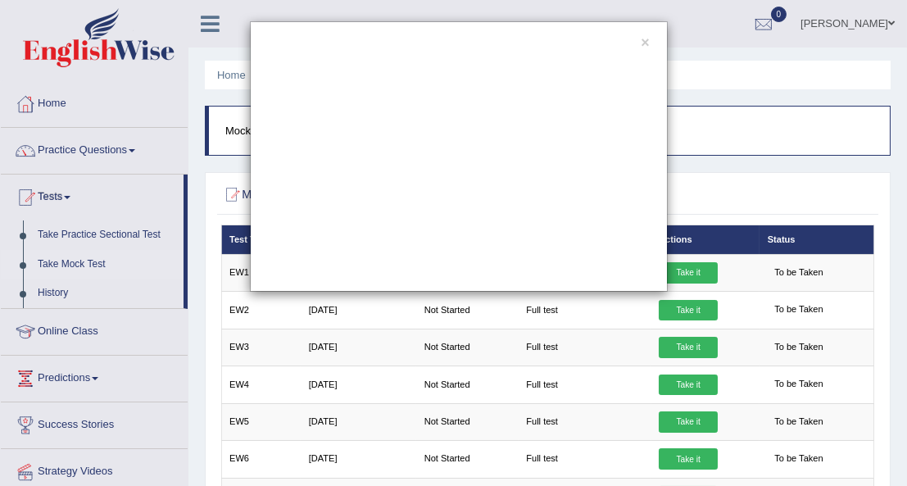
click at [638, 40] on div "×" at bounding box center [459, 156] width 418 height 270
click at [643, 43] on button "×" at bounding box center [645, 43] width 8 height 15
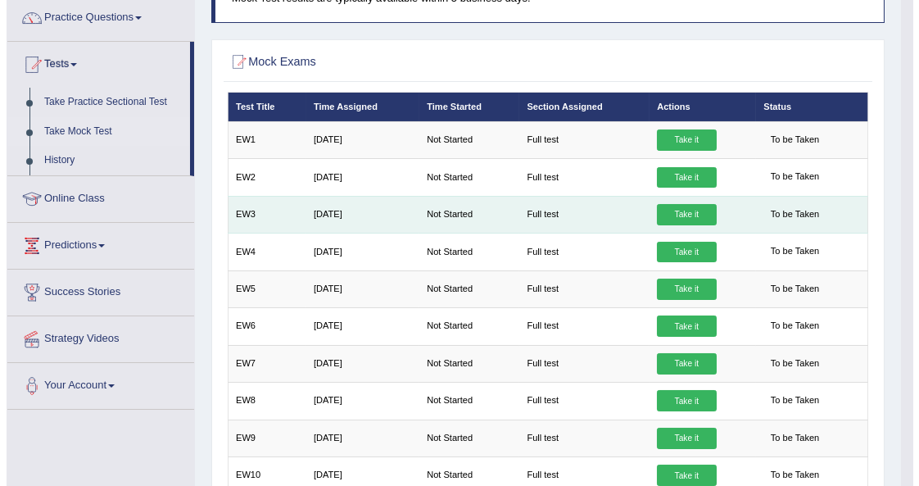
scroll to position [131, 0]
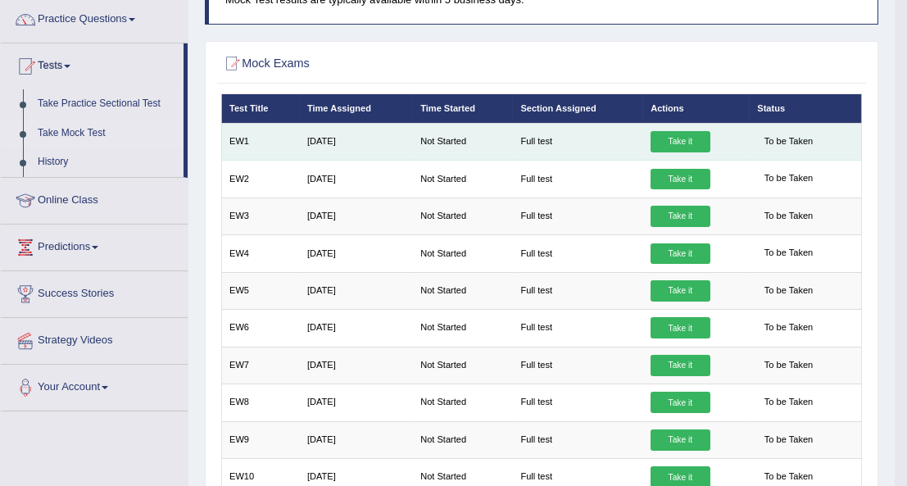
click at [673, 143] on link "Take it" at bounding box center [680, 141] width 59 height 21
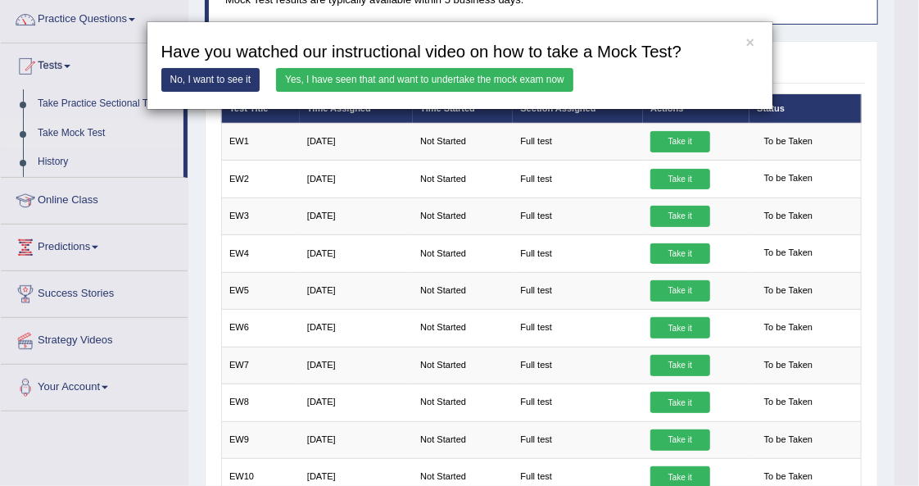
click at [359, 75] on link "Yes, I have seen that and want to undertake the mock exam now" at bounding box center [424, 80] width 297 height 24
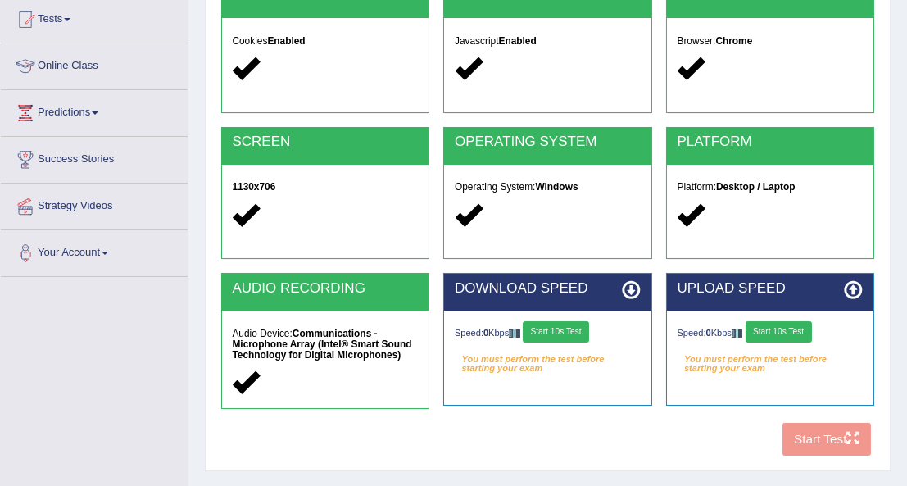
scroll to position [189, 0]
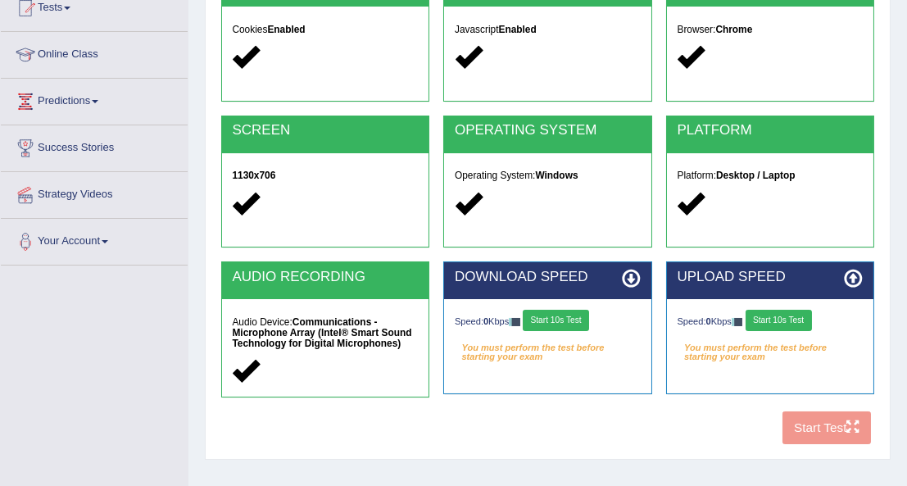
click at [545, 320] on button "Start 10s Test" at bounding box center [556, 320] width 66 height 21
click at [769, 319] on button "Start 10s Test" at bounding box center [779, 320] width 66 height 21
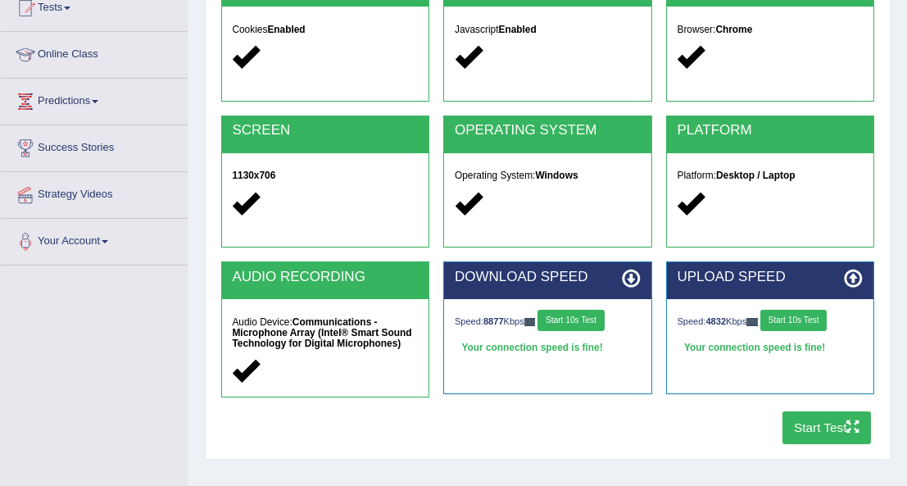
click at [813, 424] on button "Start Test" at bounding box center [827, 427] width 89 height 32
